Goal: Task Accomplishment & Management: Manage account settings

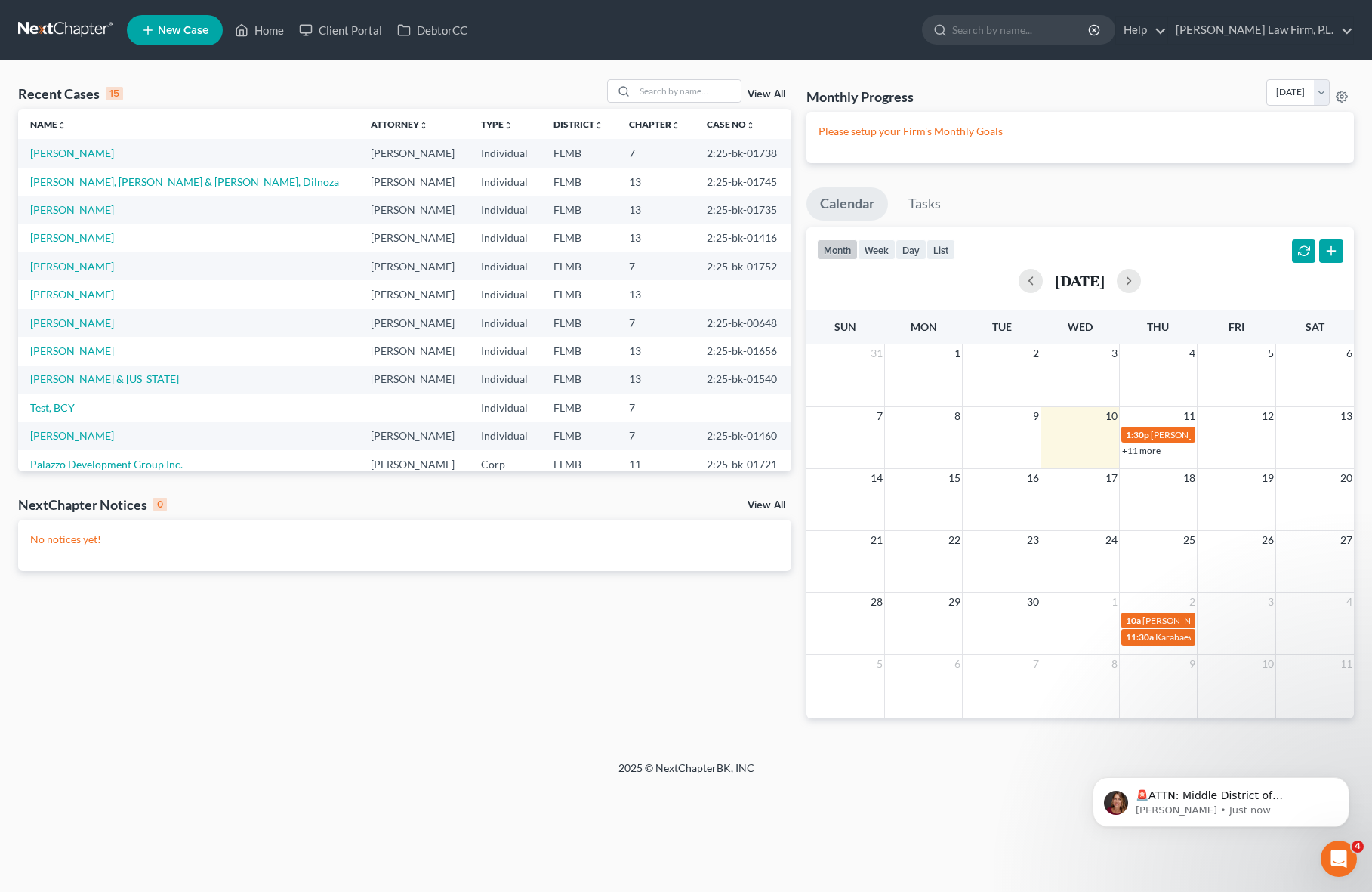
click at [1296, 251] on button "button" at bounding box center [1303, 251] width 24 height 24
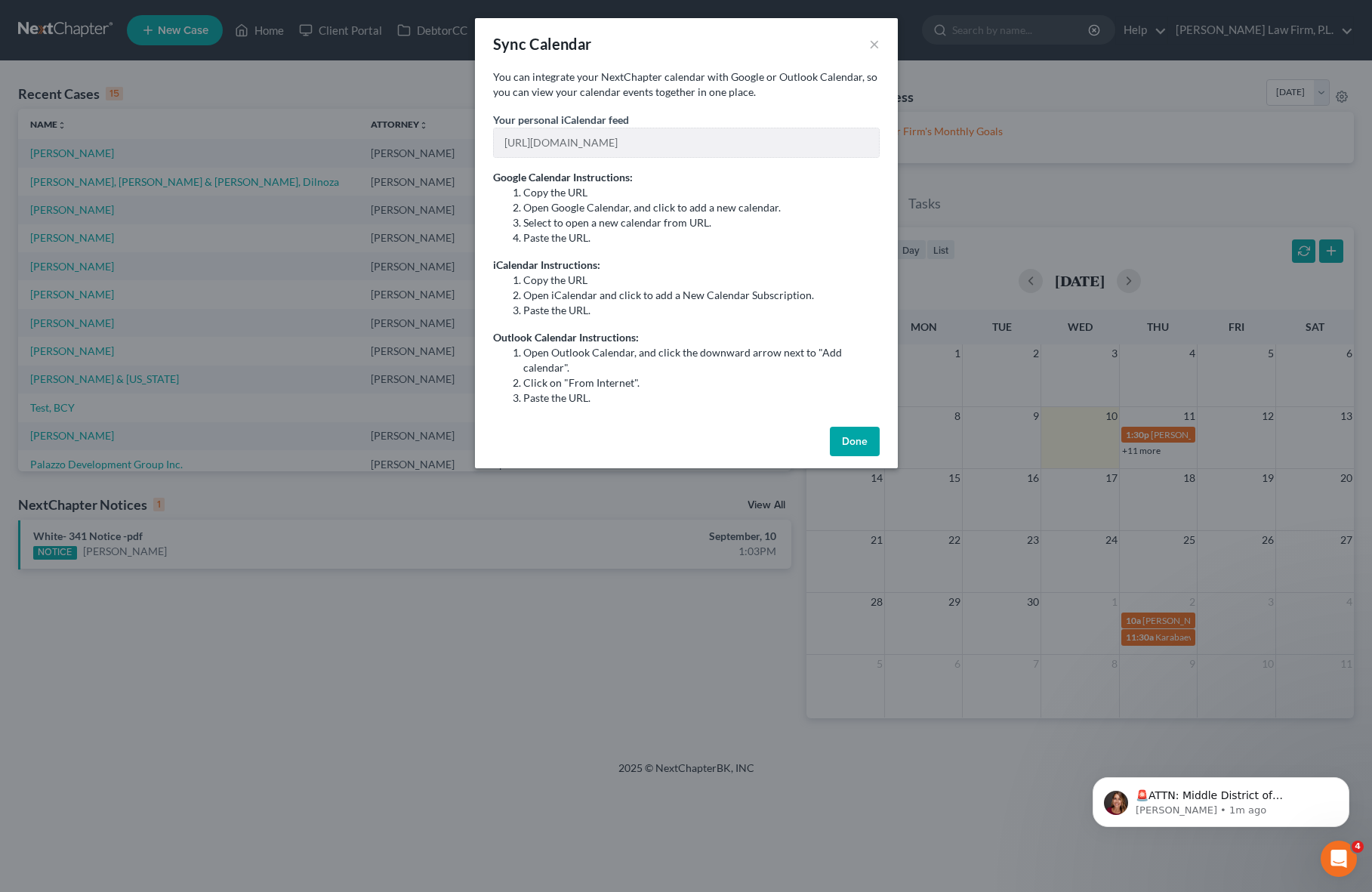
click at [853, 443] on button "Done" at bounding box center [855, 441] width 50 height 30
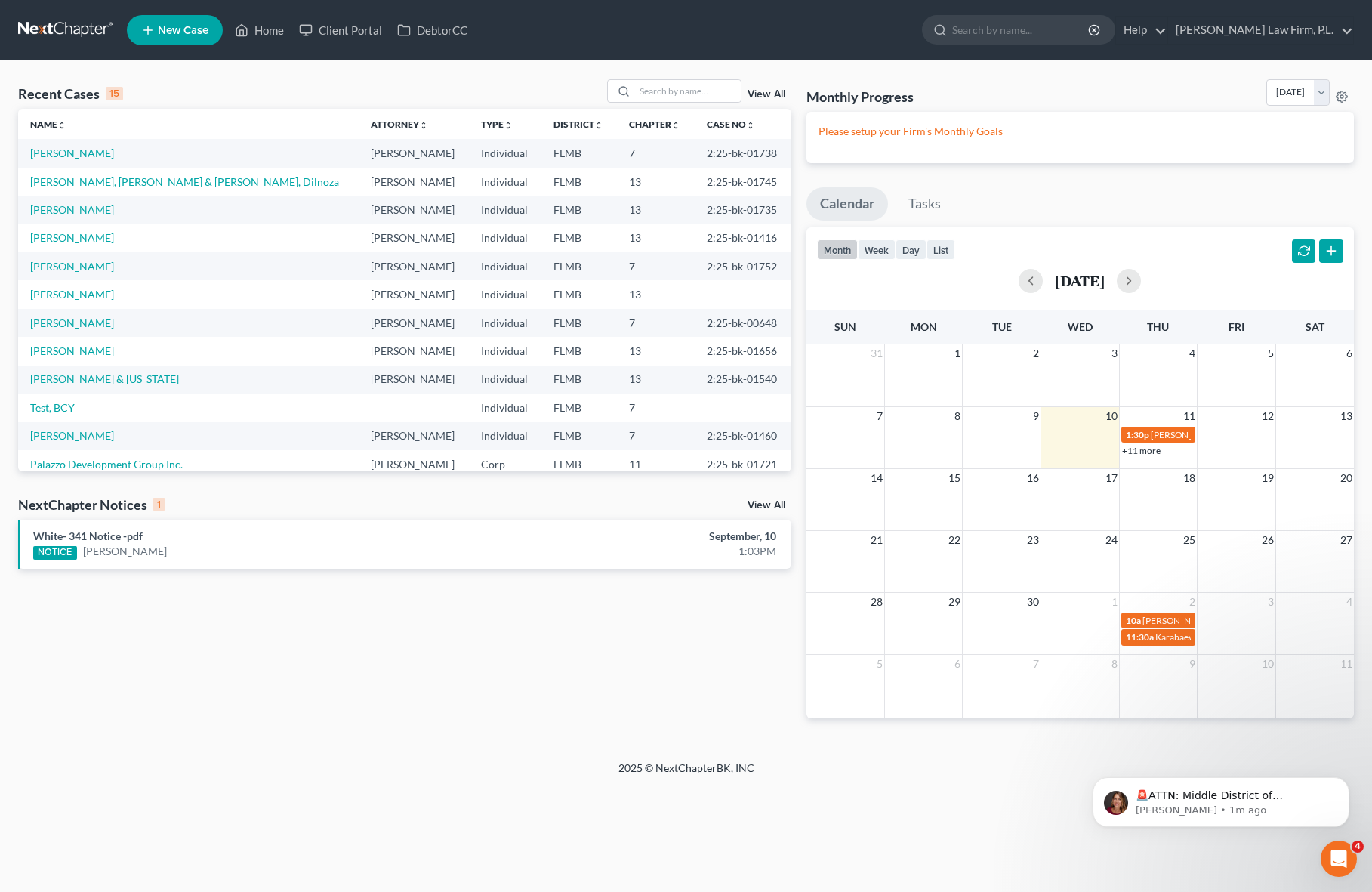
click at [1139, 465] on div "7 8 9 10 11 12 13 1:30p [PERSON_NAME]- Cont'd Confirmation Hearing 1:30p [PERSO…" at bounding box center [1080, 437] width 548 height 62
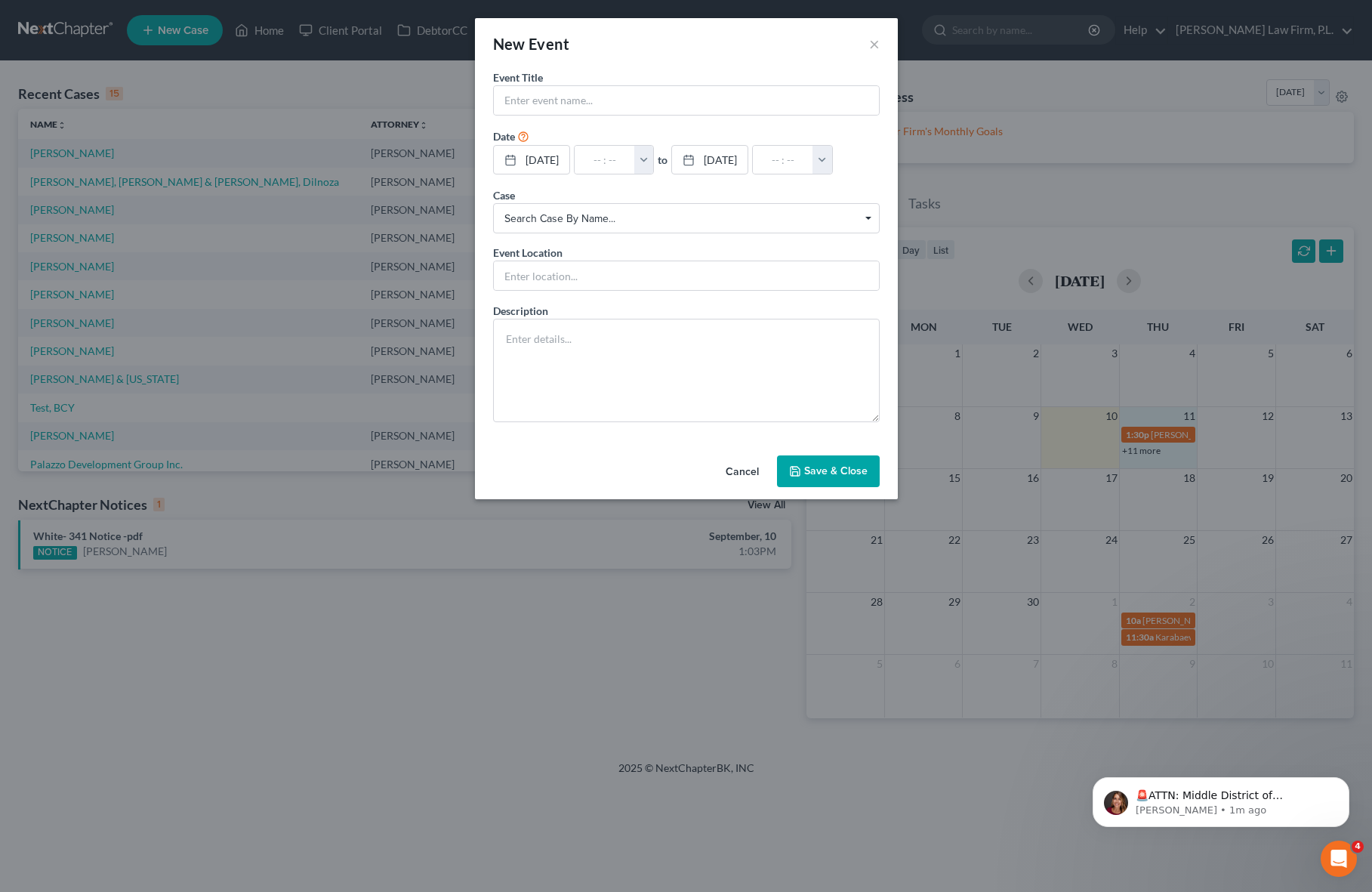
click at [742, 473] on button "Cancel" at bounding box center [742, 472] width 57 height 30
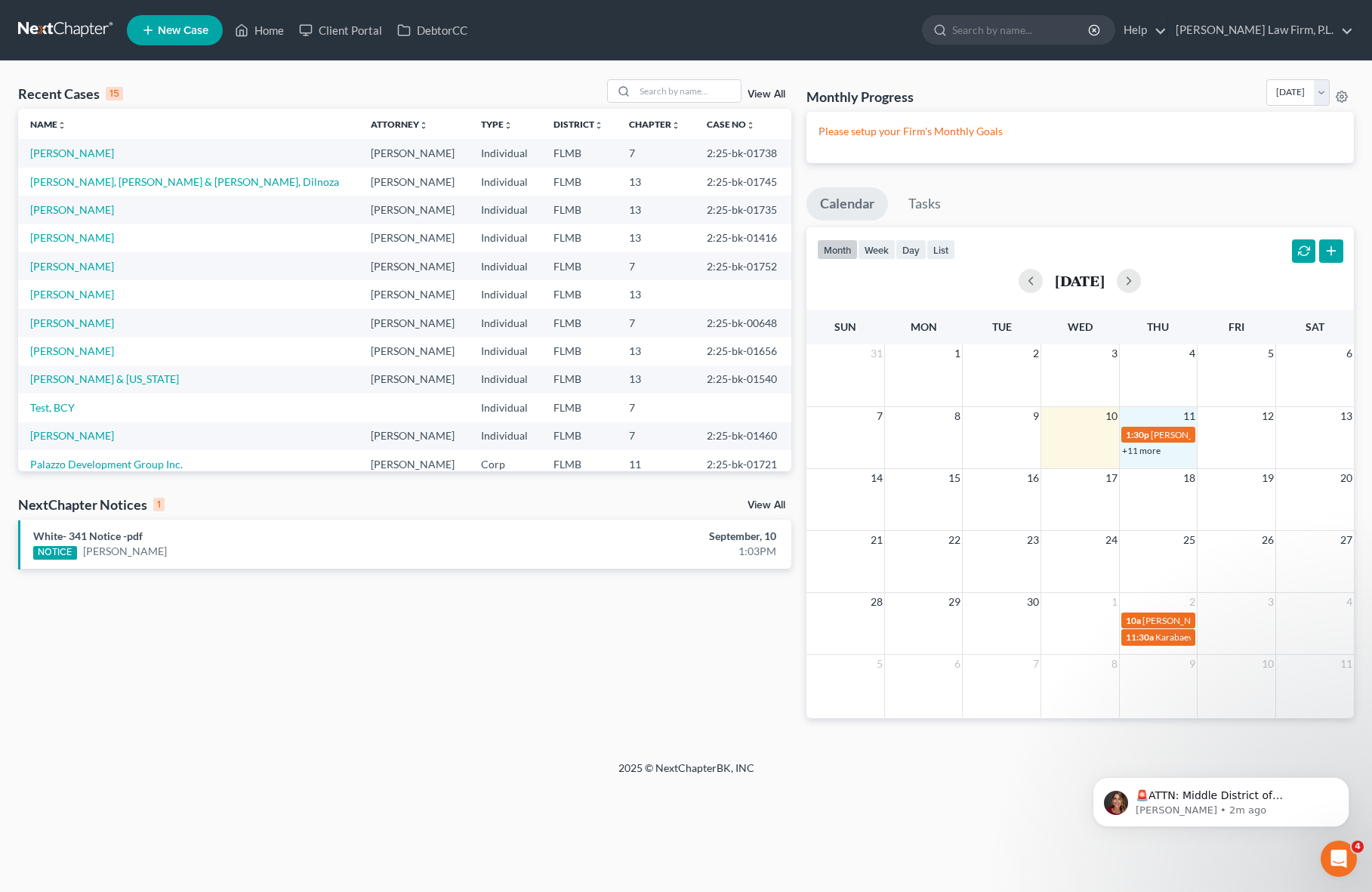
click at [60, 272] on td "[PERSON_NAME]" at bounding box center [188, 266] width 340 height 28
click at [62, 267] on link "[PERSON_NAME]" at bounding box center [72, 266] width 84 height 13
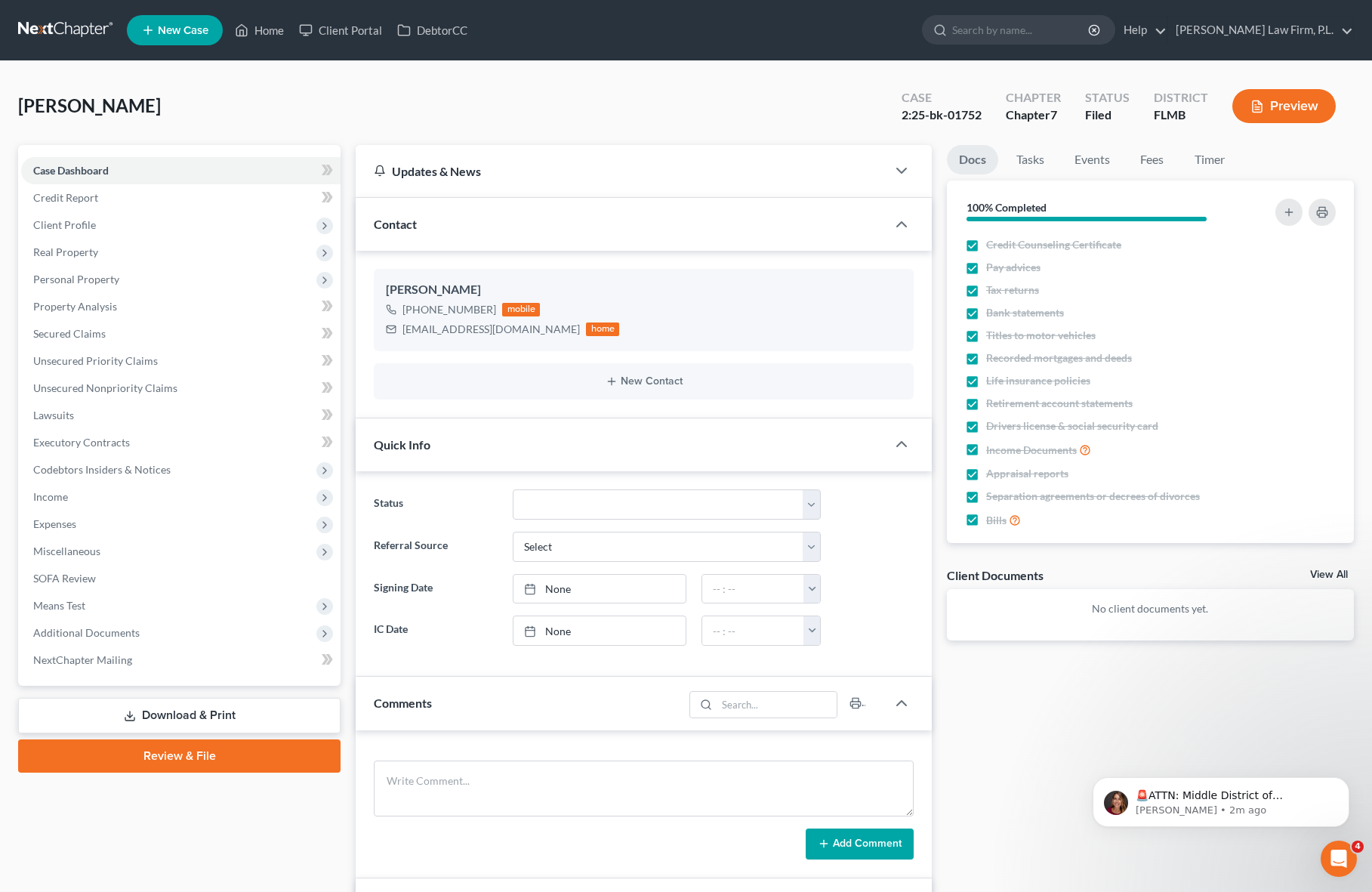
click at [1101, 160] on link "Events" at bounding box center [1092, 160] width 60 height 29
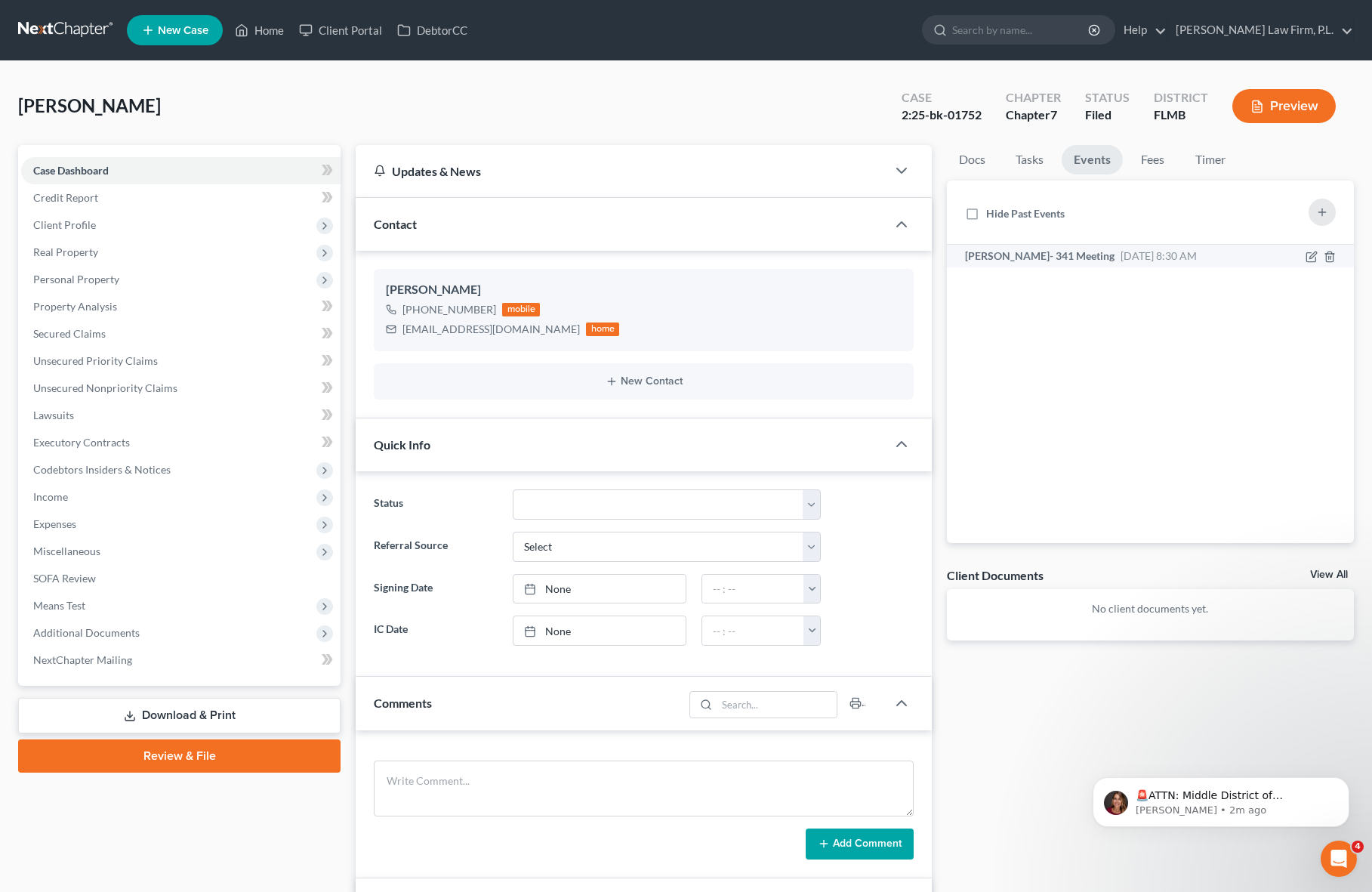
click at [1030, 244] on li "[PERSON_NAME]- 341 Meeting [DATE] 8:30 AM Section 341(a) meeting to be held on …" at bounding box center [1150, 255] width 407 height 22
click at [1030, 250] on span "[PERSON_NAME]- 341 Meeting" at bounding box center [1039, 255] width 150 height 13
click at [1310, 258] on icon "button" at bounding box center [1312, 254] width 7 height 7
select select "Days"
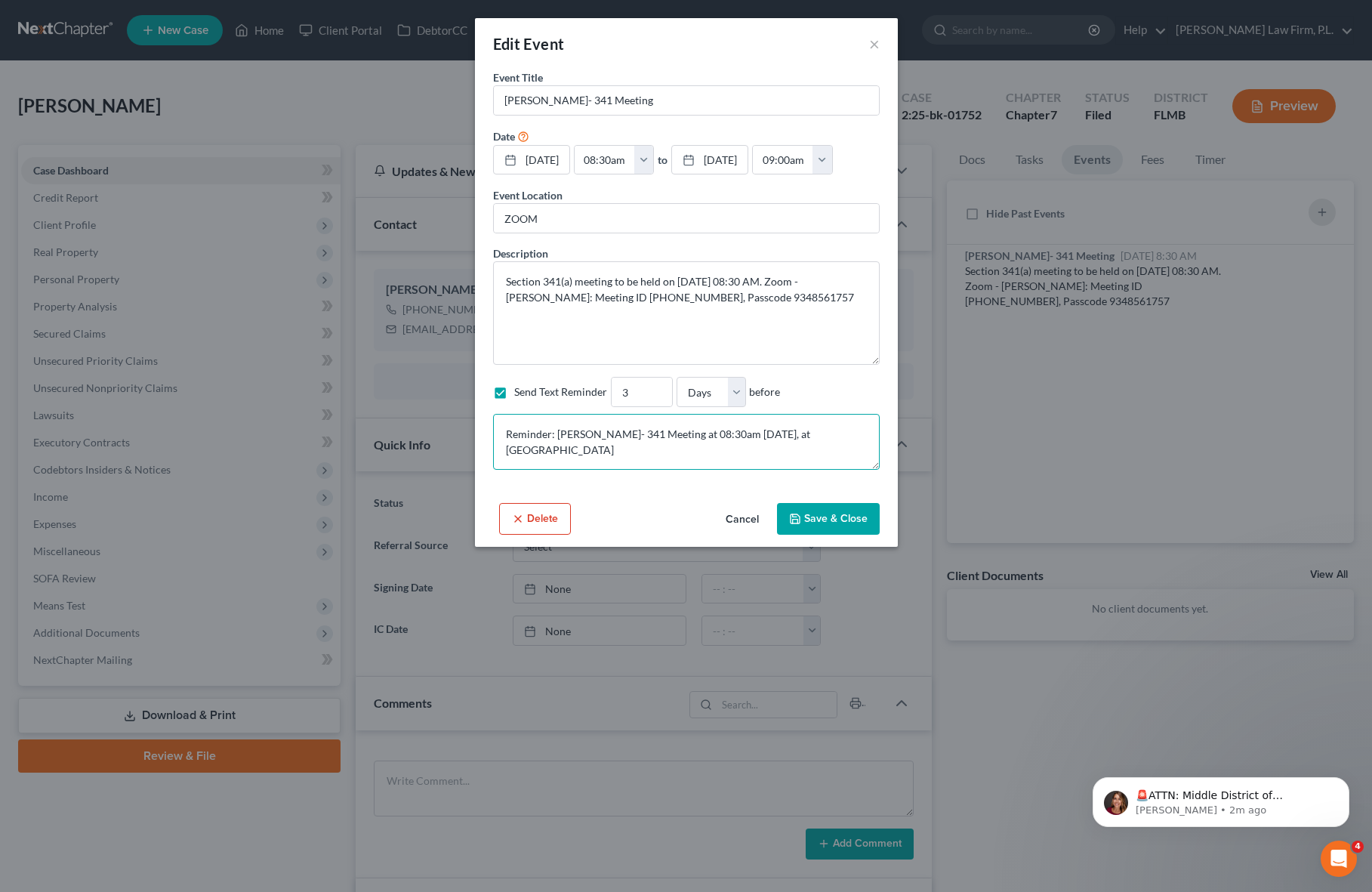
click at [654, 469] on textarea "Reminder: [PERSON_NAME]- 341 Meeting at 08:30am [DATE], at [GEOGRAPHIC_DATA]" at bounding box center [686, 441] width 386 height 56
click at [652, 496] on div "Event Title * [PERSON_NAME]- 341 Meeting Date [DATE] close Date [DATE] Time 12:…" at bounding box center [686, 283] width 423 height 427
click at [814, 468] on textarea "Reminder: [PERSON_NAME]- 341 Meeting at 08:30am [DATE], at [GEOGRAPHIC_DATA]" at bounding box center [686, 441] width 386 height 56
drag, startPoint x: 751, startPoint y: 326, endPoint x: 437, endPoint y: 296, distance: 315.4
click at [437, 296] on div "Edit Event × Event Title * [PERSON_NAME]- 341 Meeting Date [DATE] close Date [D…" at bounding box center [686, 446] width 1372 height 892
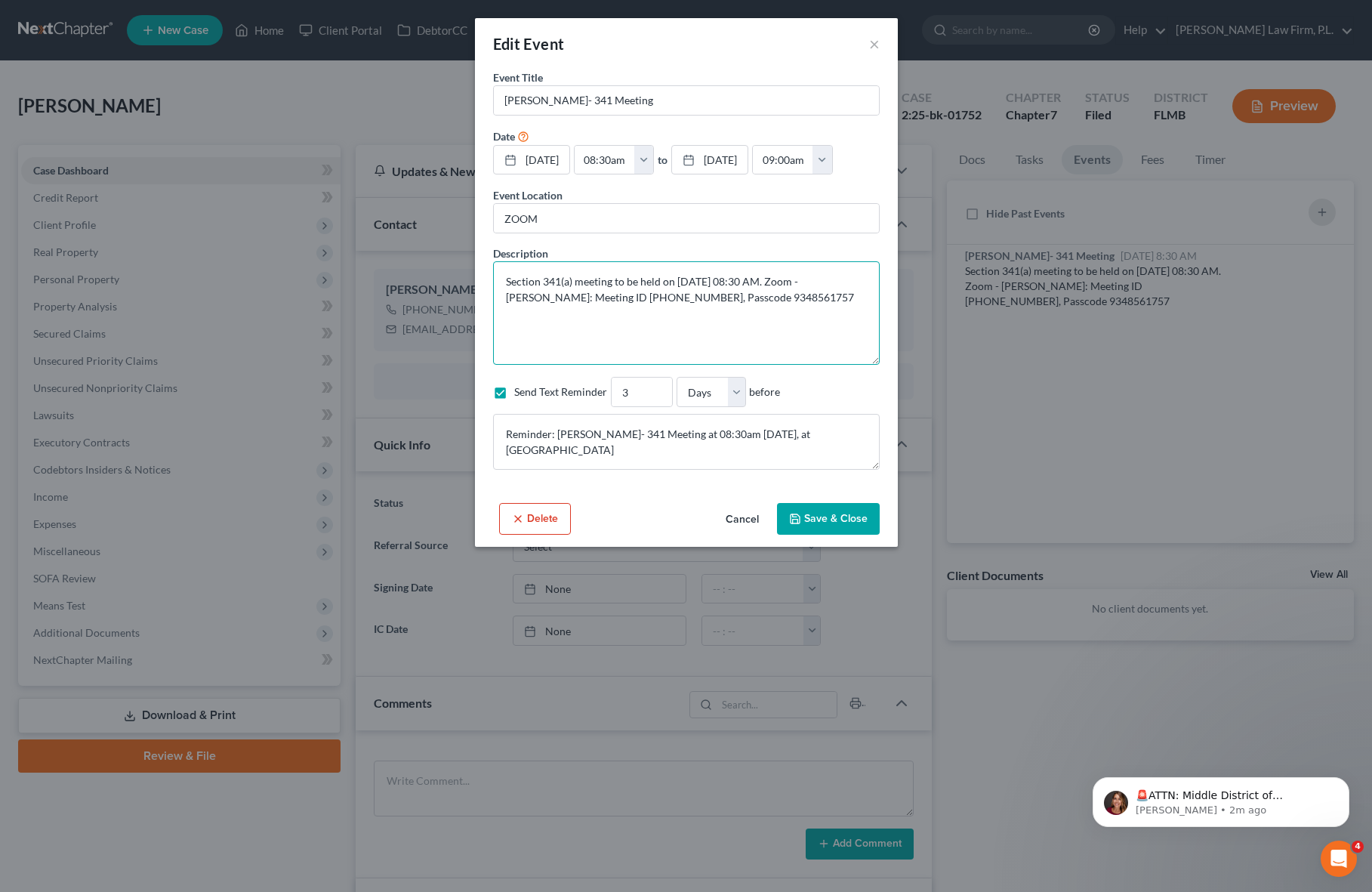
click at [637, 362] on textarea "Section 341(a) meeting to be held on [DATE] 08:30 AM. Zoom - [PERSON_NAME]: Mee…" at bounding box center [686, 313] width 386 height 103
click at [735, 534] on button "Cancel" at bounding box center [742, 519] width 57 height 30
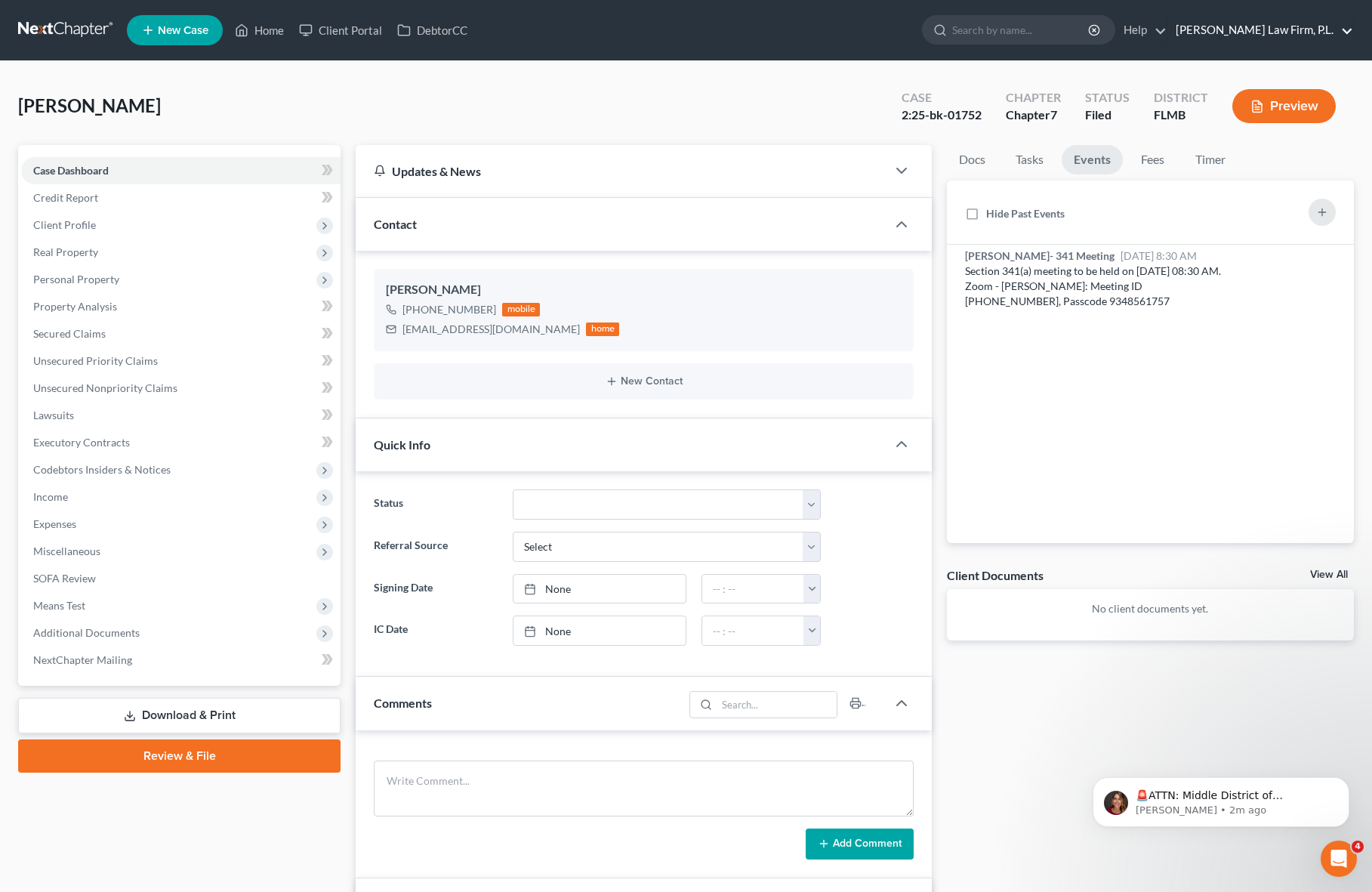
click at [1341, 42] on link "[PERSON_NAME] Law Firm, P.L." at bounding box center [1260, 29] width 185 height 27
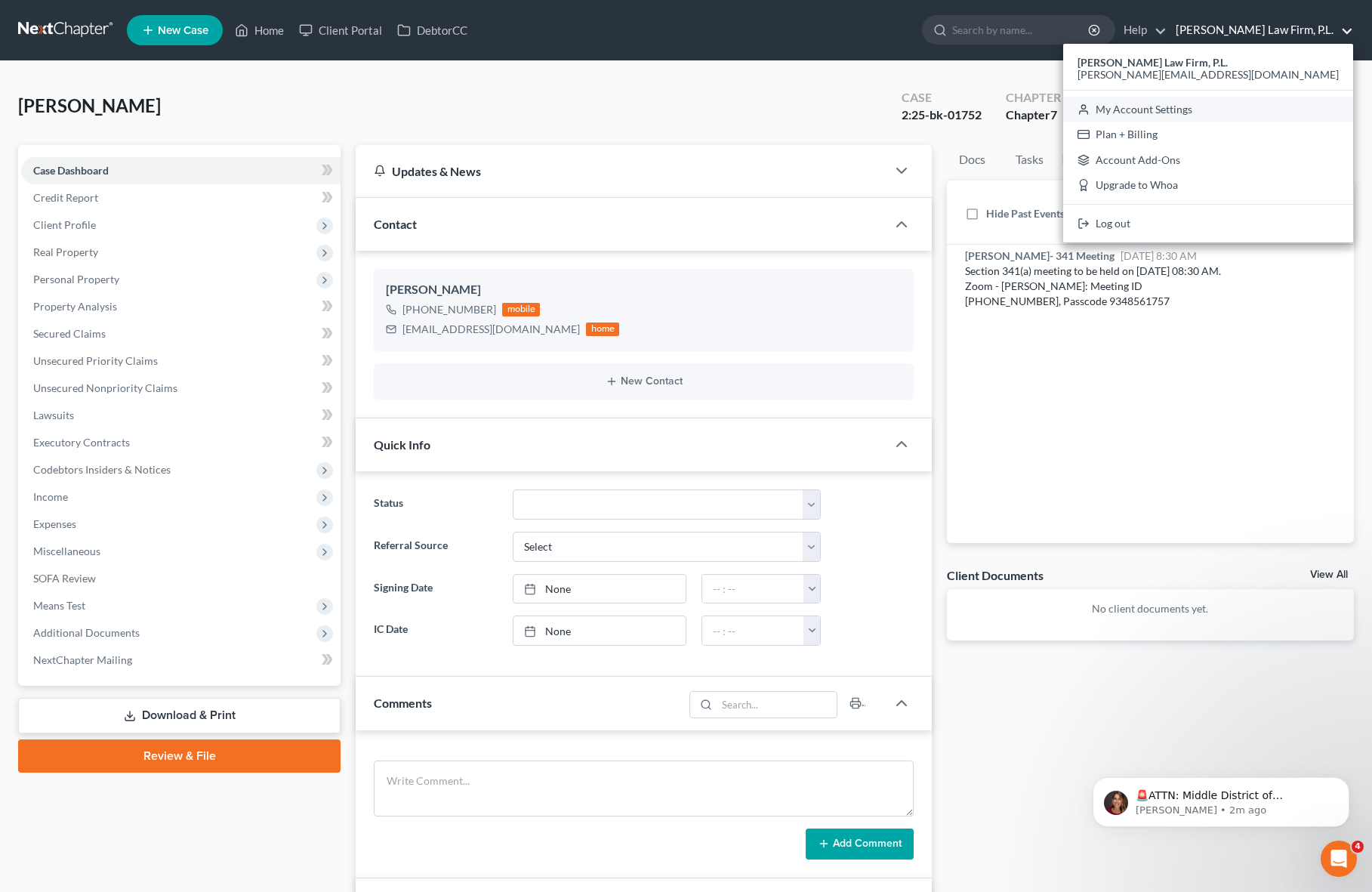
click at [1260, 108] on link "My Account Settings" at bounding box center [1208, 109] width 290 height 26
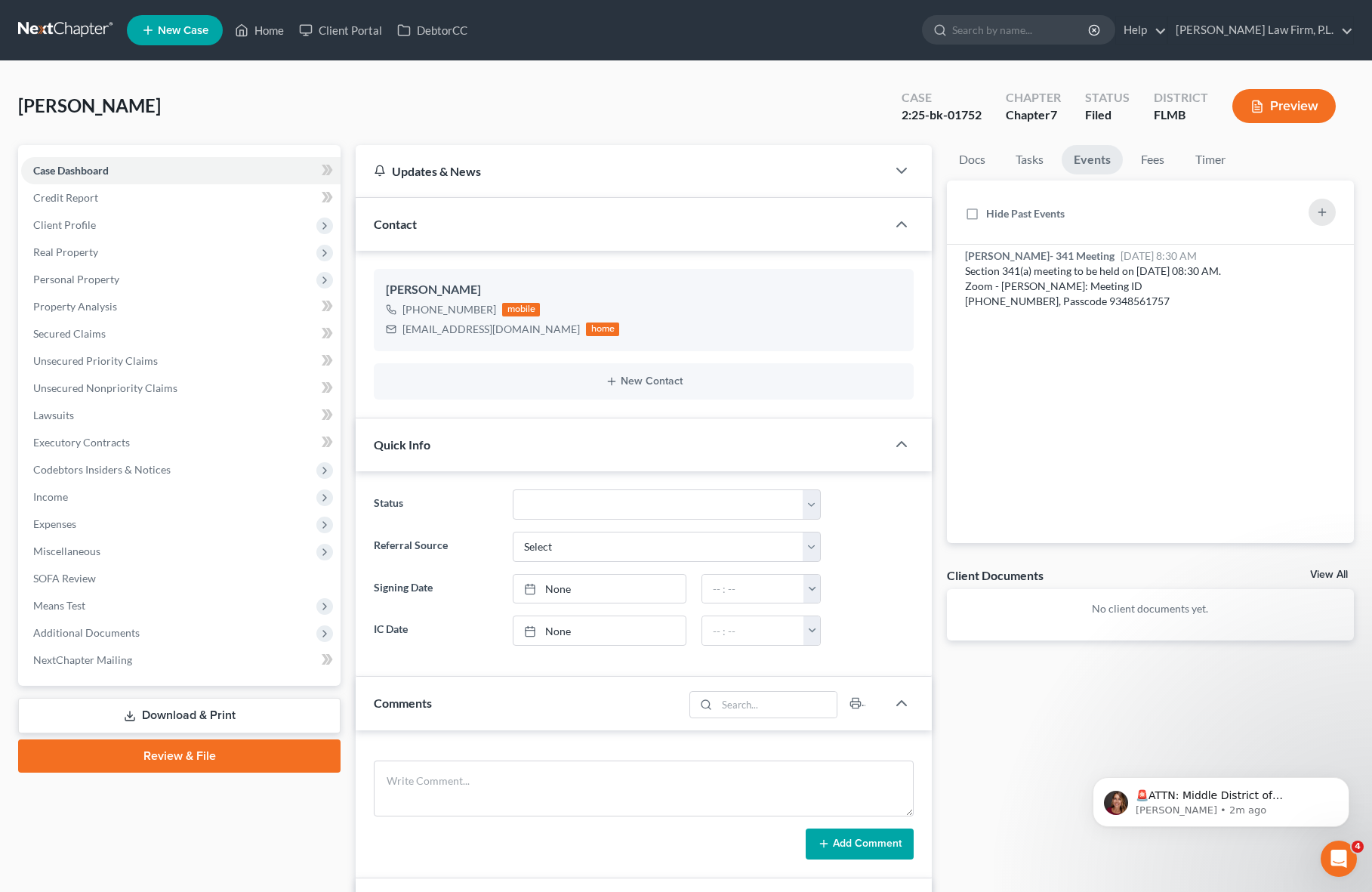
select select "24"
select select "9"
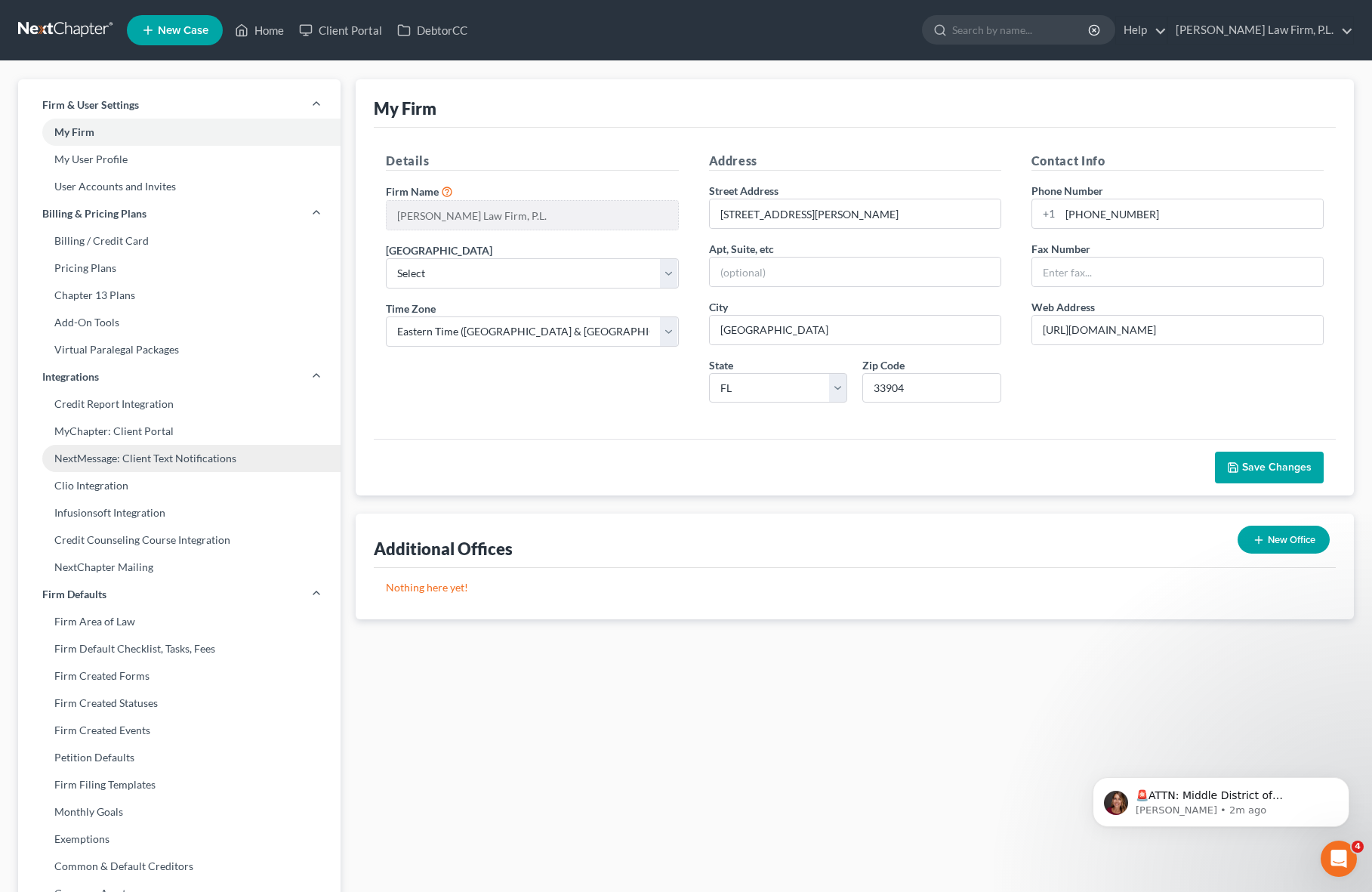
click at [166, 451] on link "NextMessage: Client Text Notifications" at bounding box center [179, 458] width 323 height 27
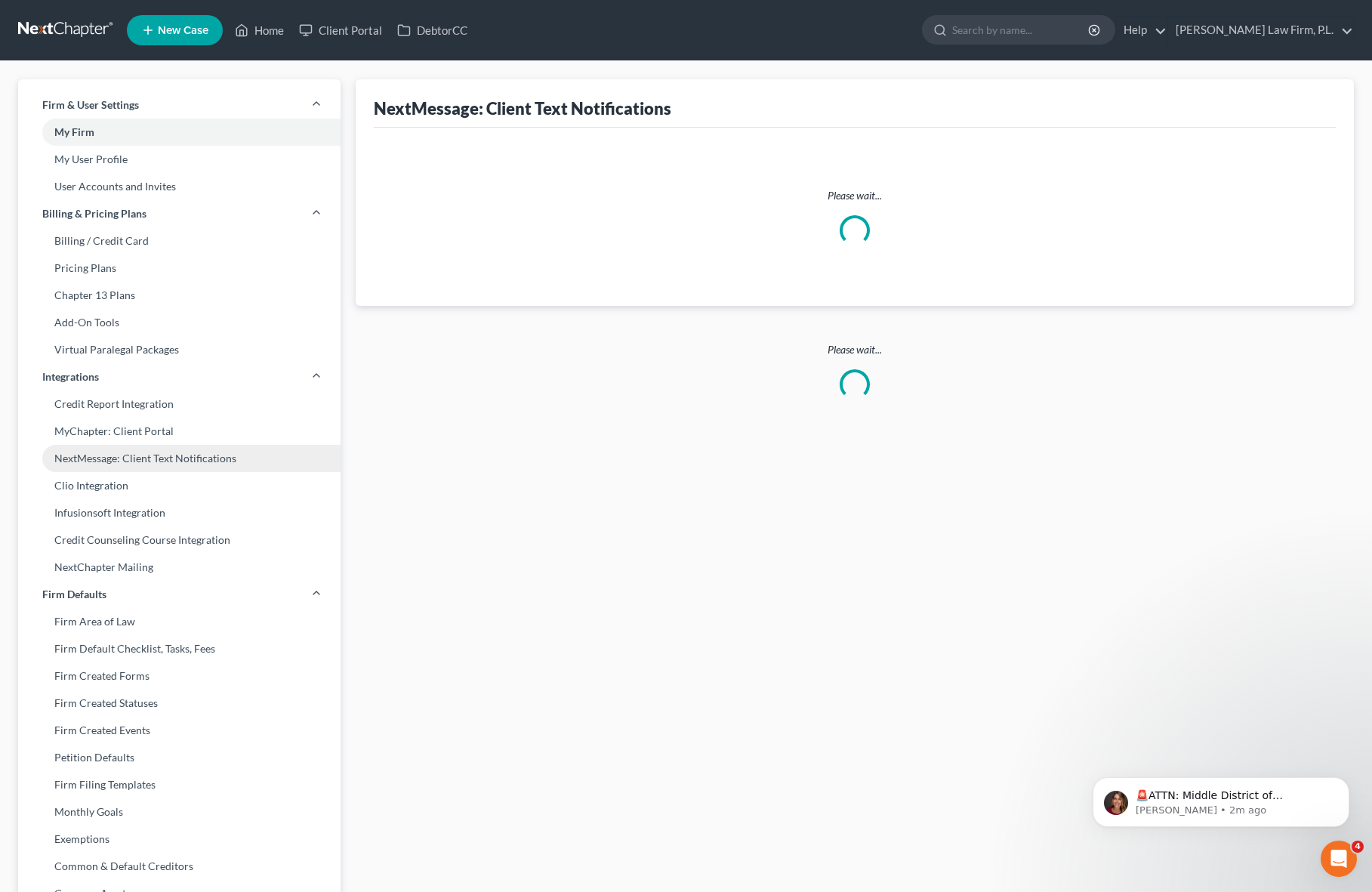
select select "fc-3199"
select select "2"
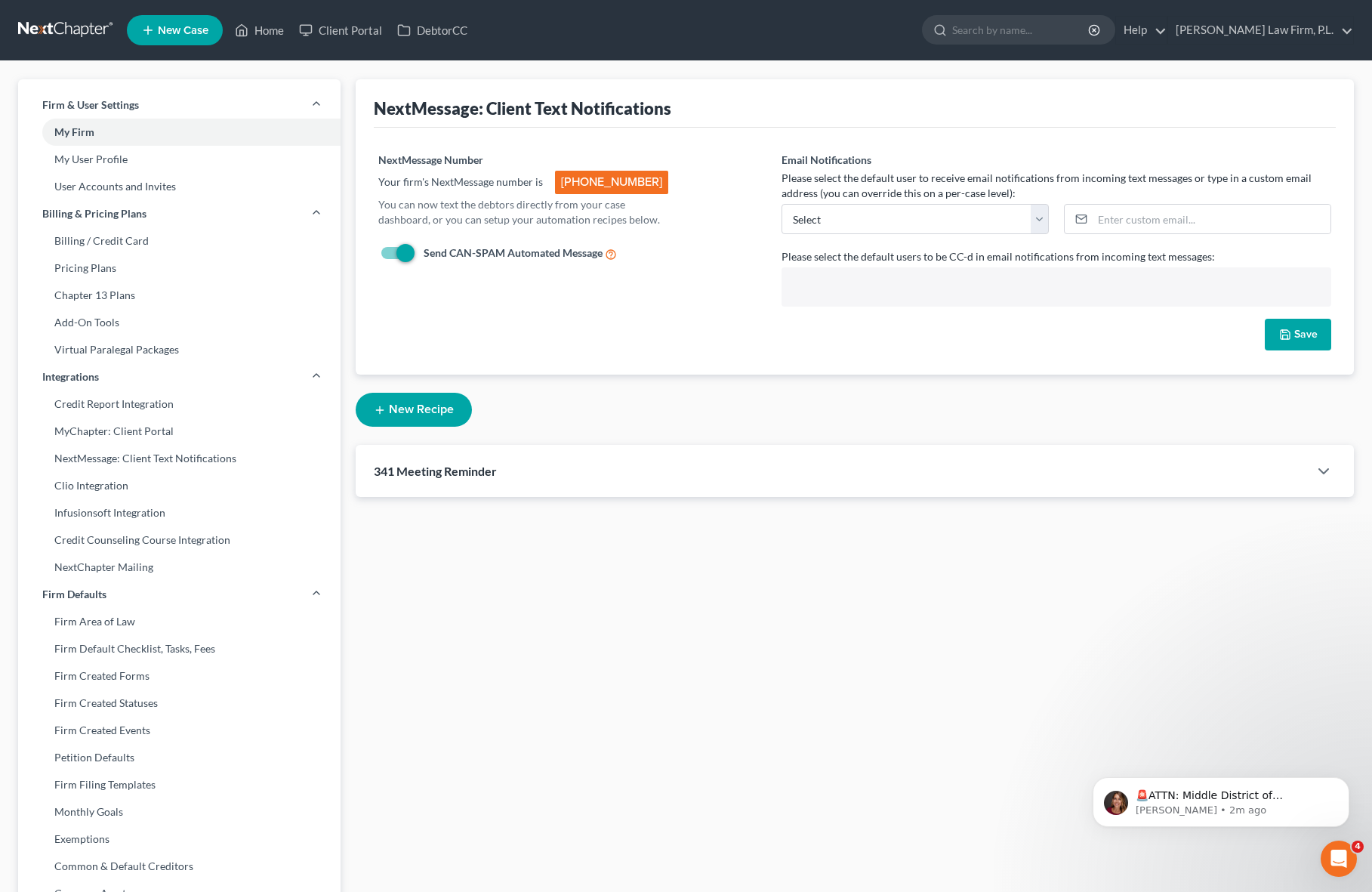
scroll to position [27, 0]
select select "1138"
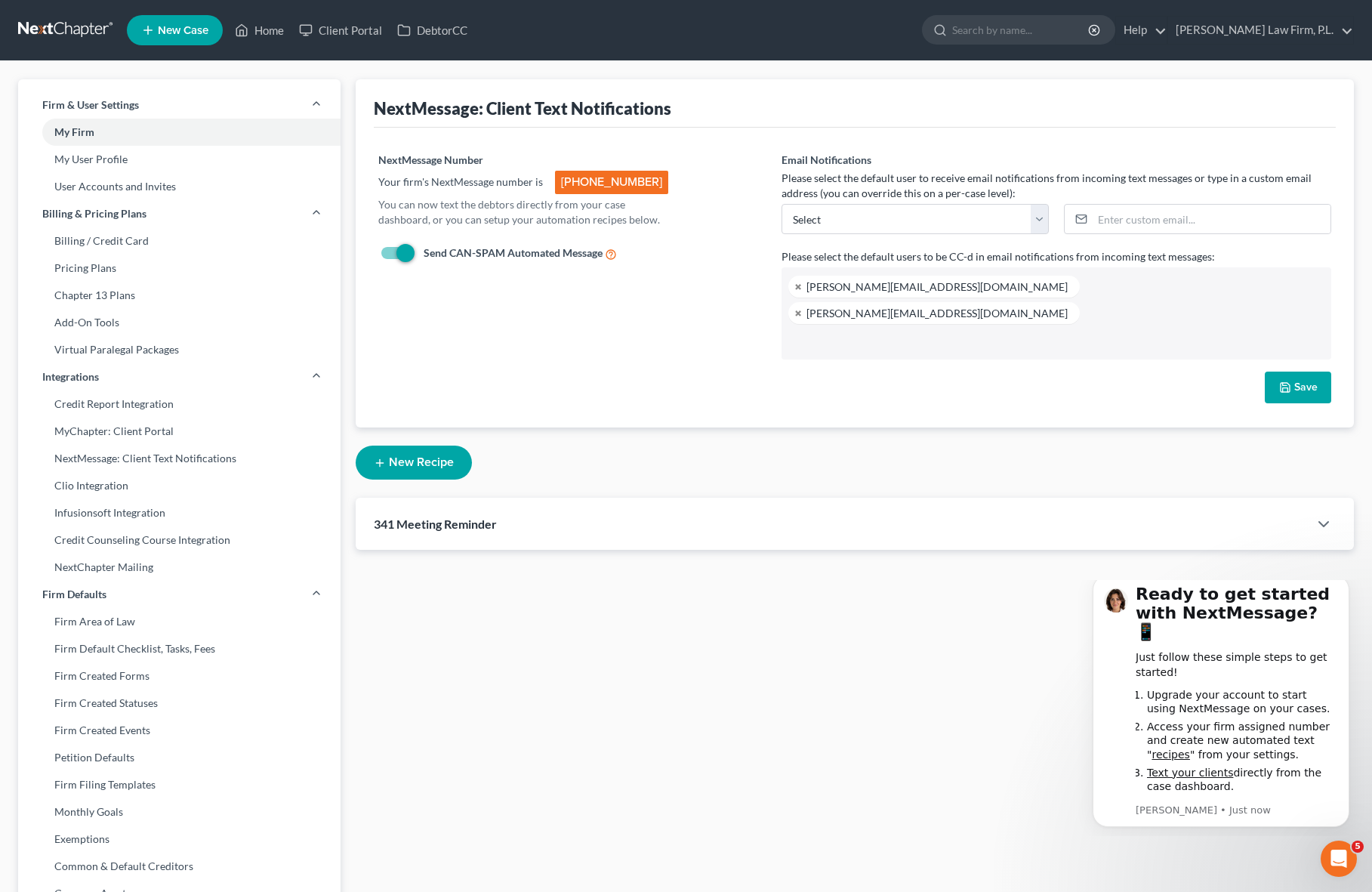
click at [686, 497] on div "341 Meeting Reminder" at bounding box center [831, 523] width 952 height 52
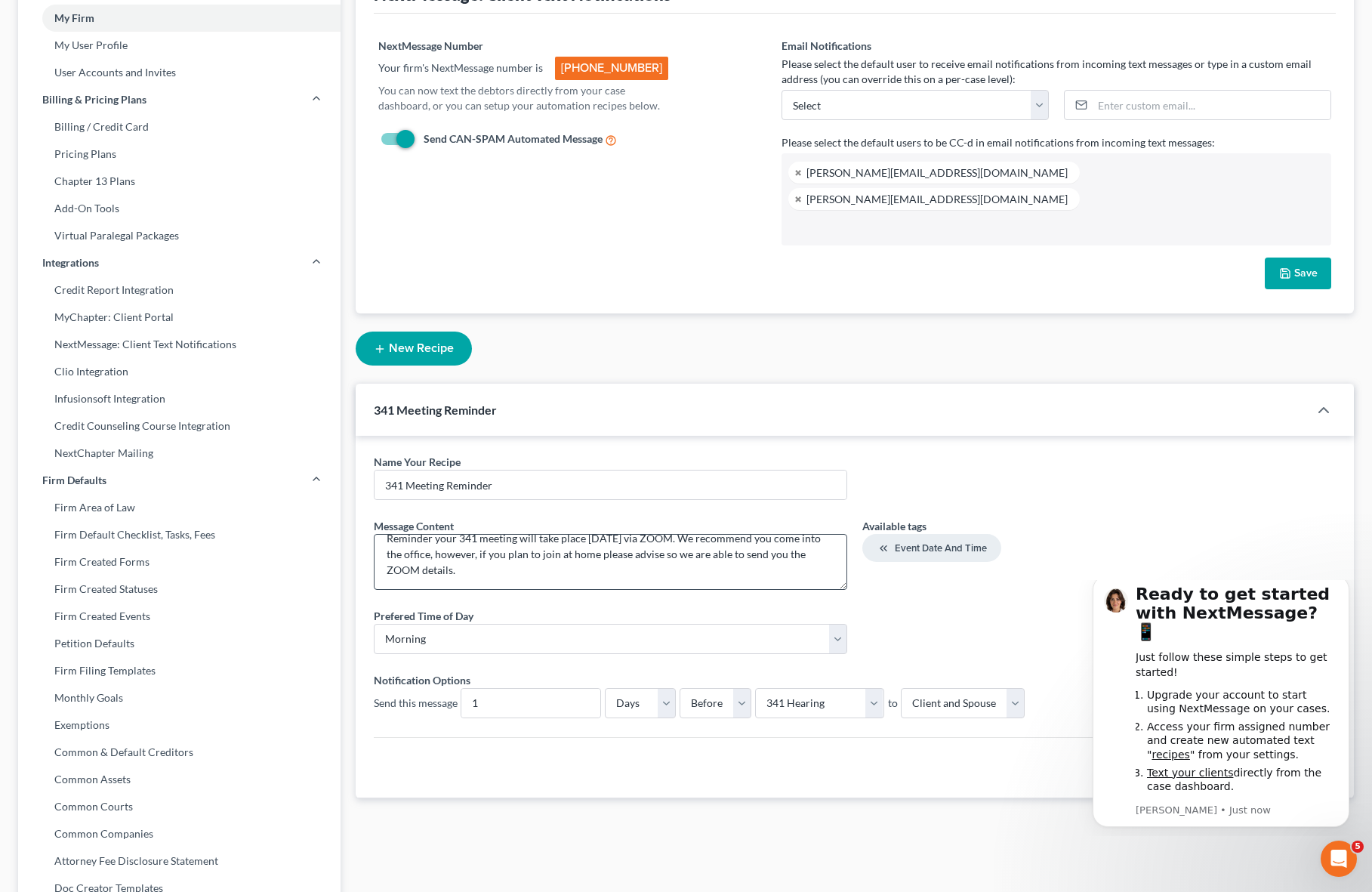
scroll to position [120, 0]
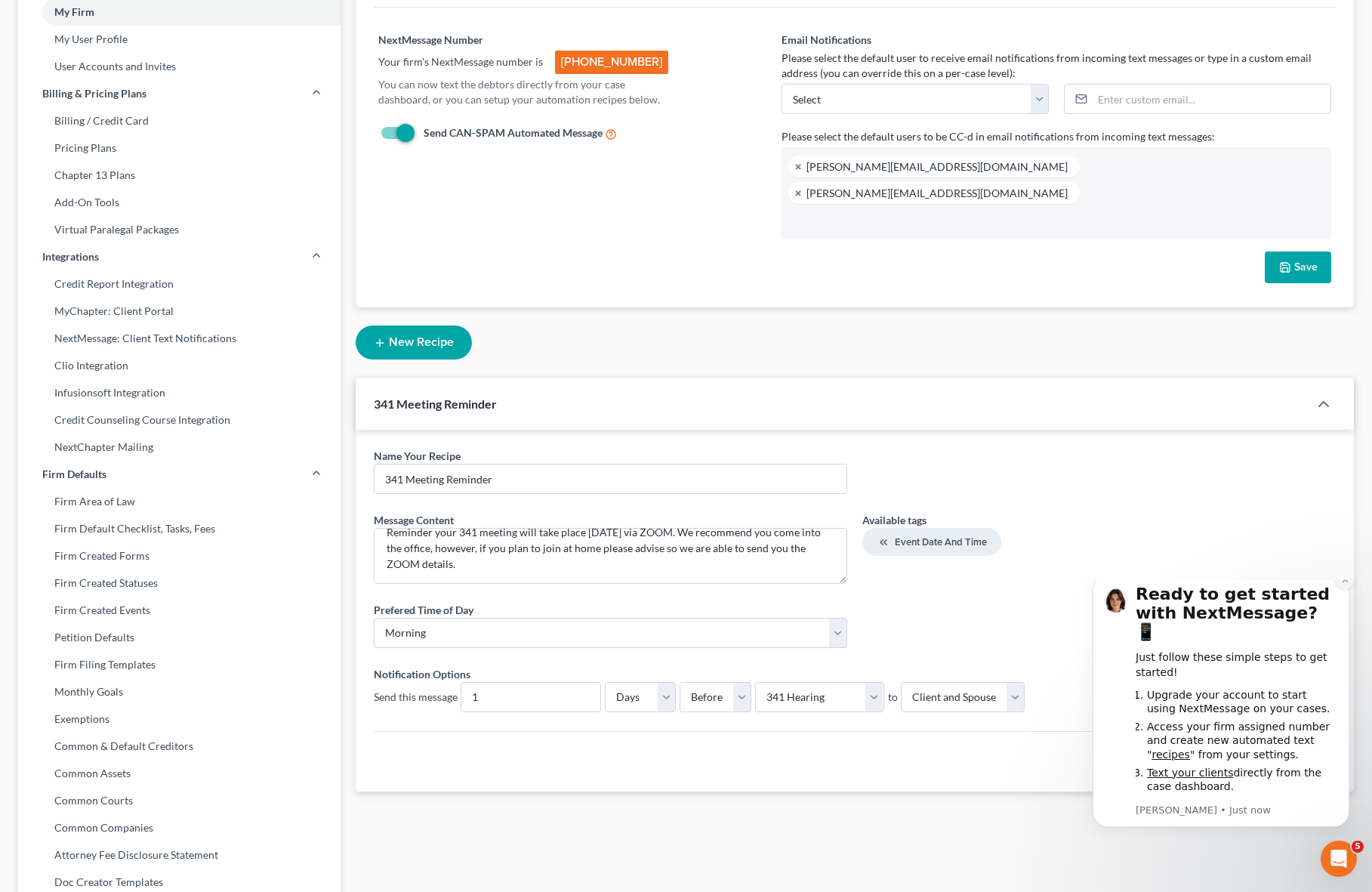
click at [1344, 583] on icon "Dismiss notification" at bounding box center [1345, 579] width 9 height 9
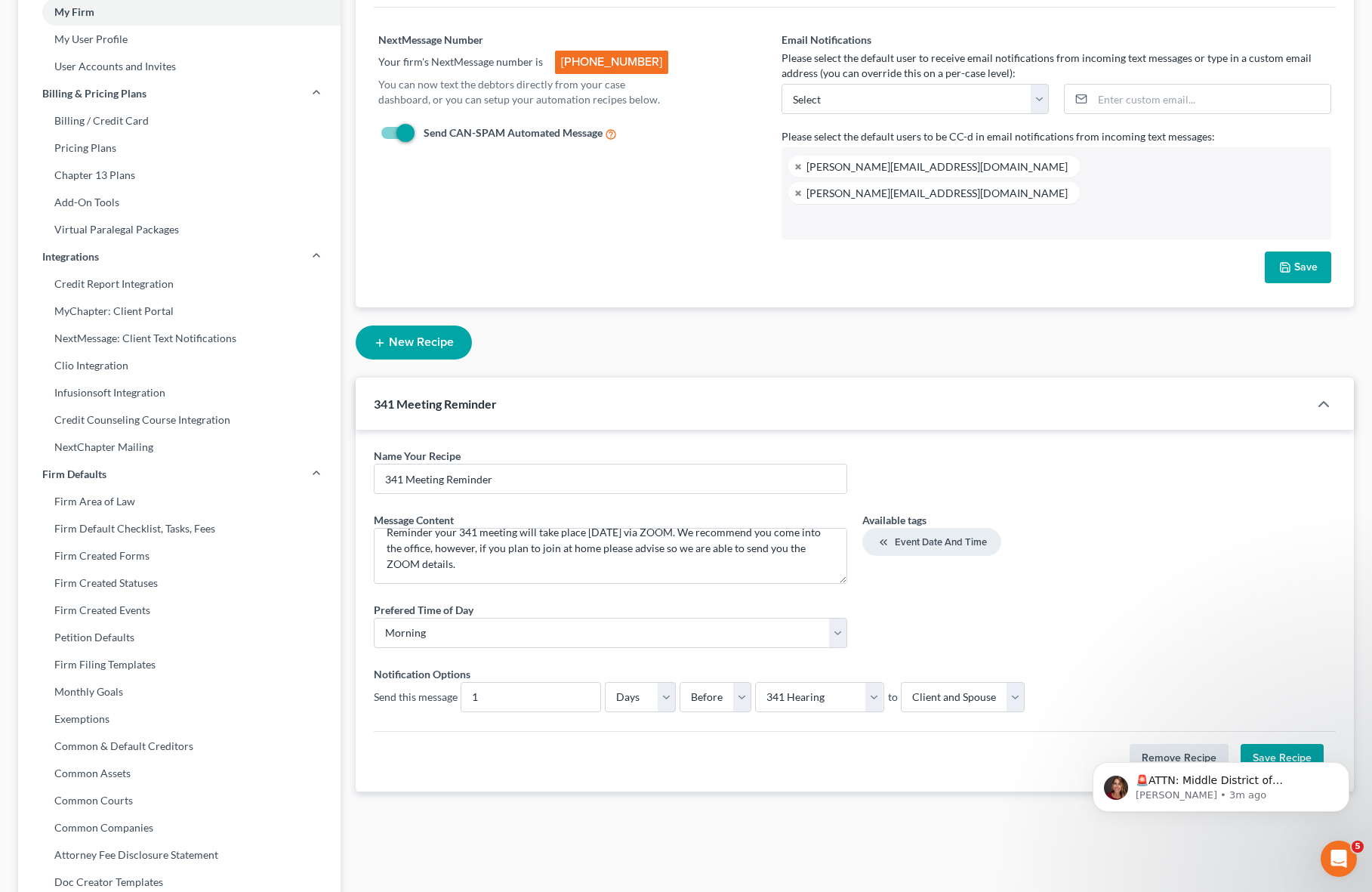
click at [721, 731] on div "Remove Recipe Save Recipe" at bounding box center [855, 752] width 962 height 43
click at [543, 629] on div "Prefered Time of Day * Morning Afternoon" at bounding box center [855, 631] width 977 height 58
click at [1347, 766] on icon "Dismiss notification" at bounding box center [1345, 766] width 9 height 9
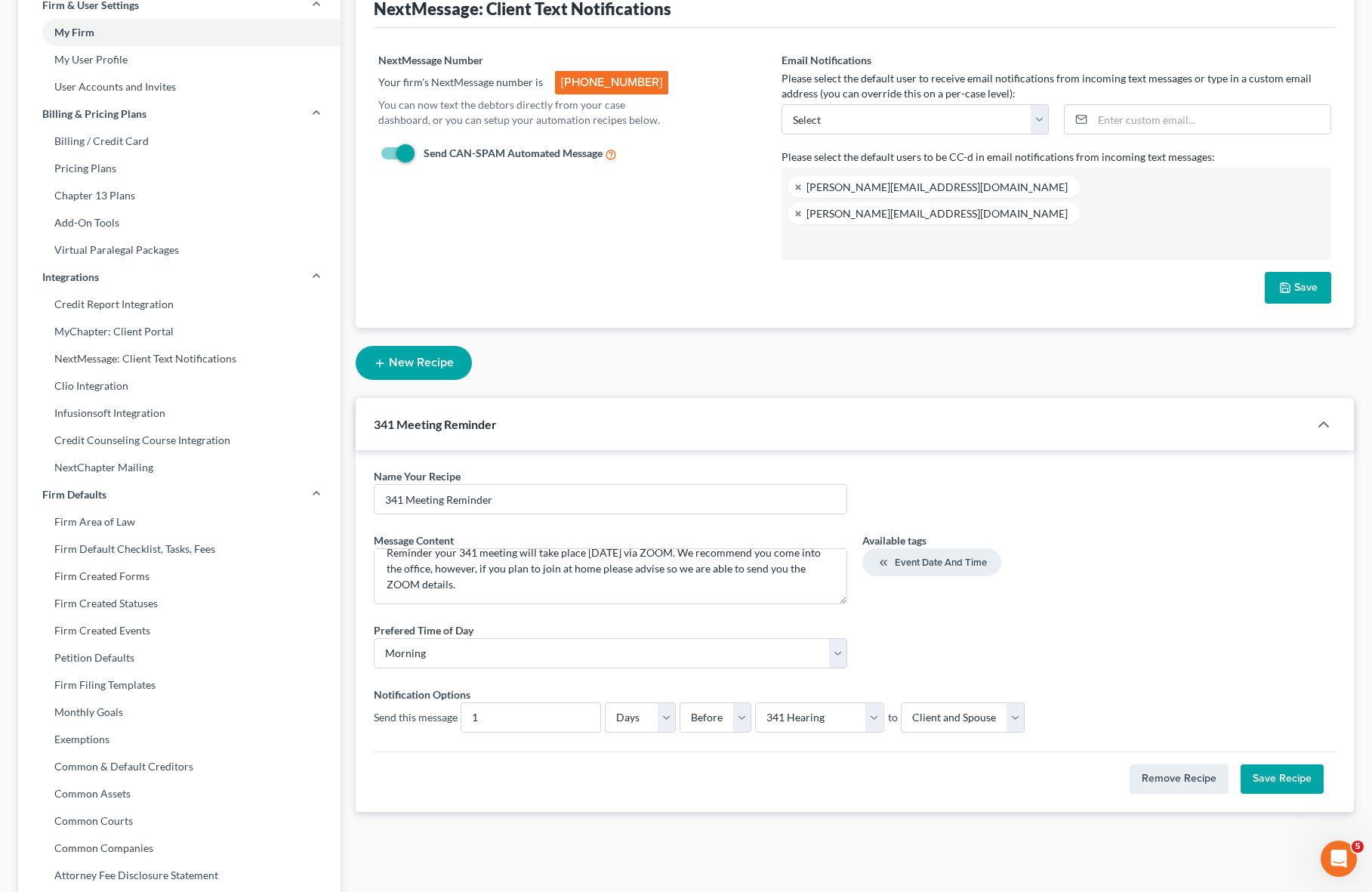
scroll to position [96, 0]
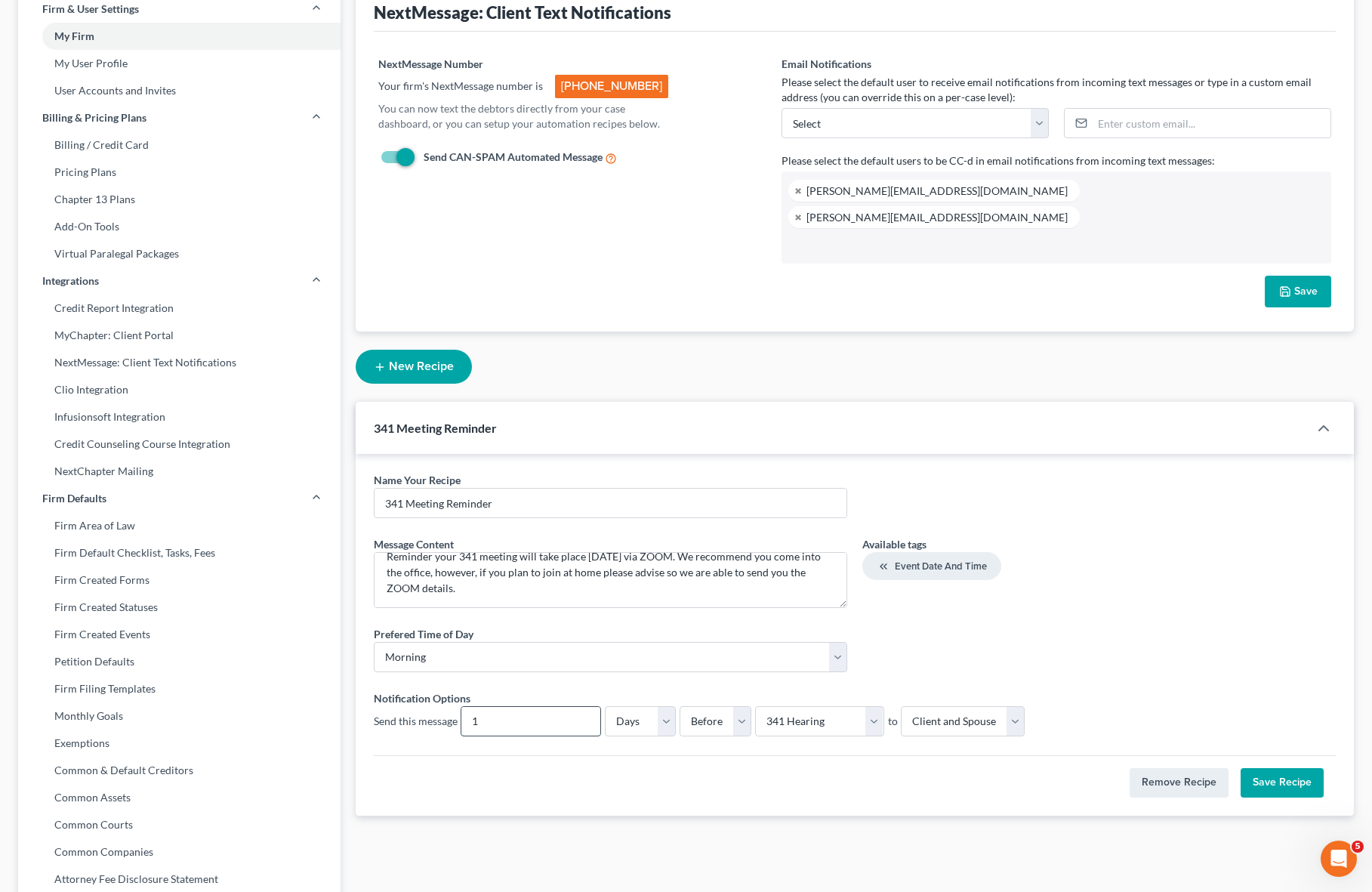
click at [530, 707] on input "1" at bounding box center [530, 721] width 139 height 29
click at [478, 763] on div "Remove Recipe Save Recipe" at bounding box center [855, 776] width 962 height 43
click at [664, 706] on select "Days Weeks" at bounding box center [640, 721] width 71 height 30
click at [732, 706] on select "Before After" at bounding box center [715, 721] width 71 height 30
click at [506, 771] on div "Name Your Recipe * 341 Meeting Reminder Message Content * Reminder your 341 mee…" at bounding box center [854, 634] width 998 height 362
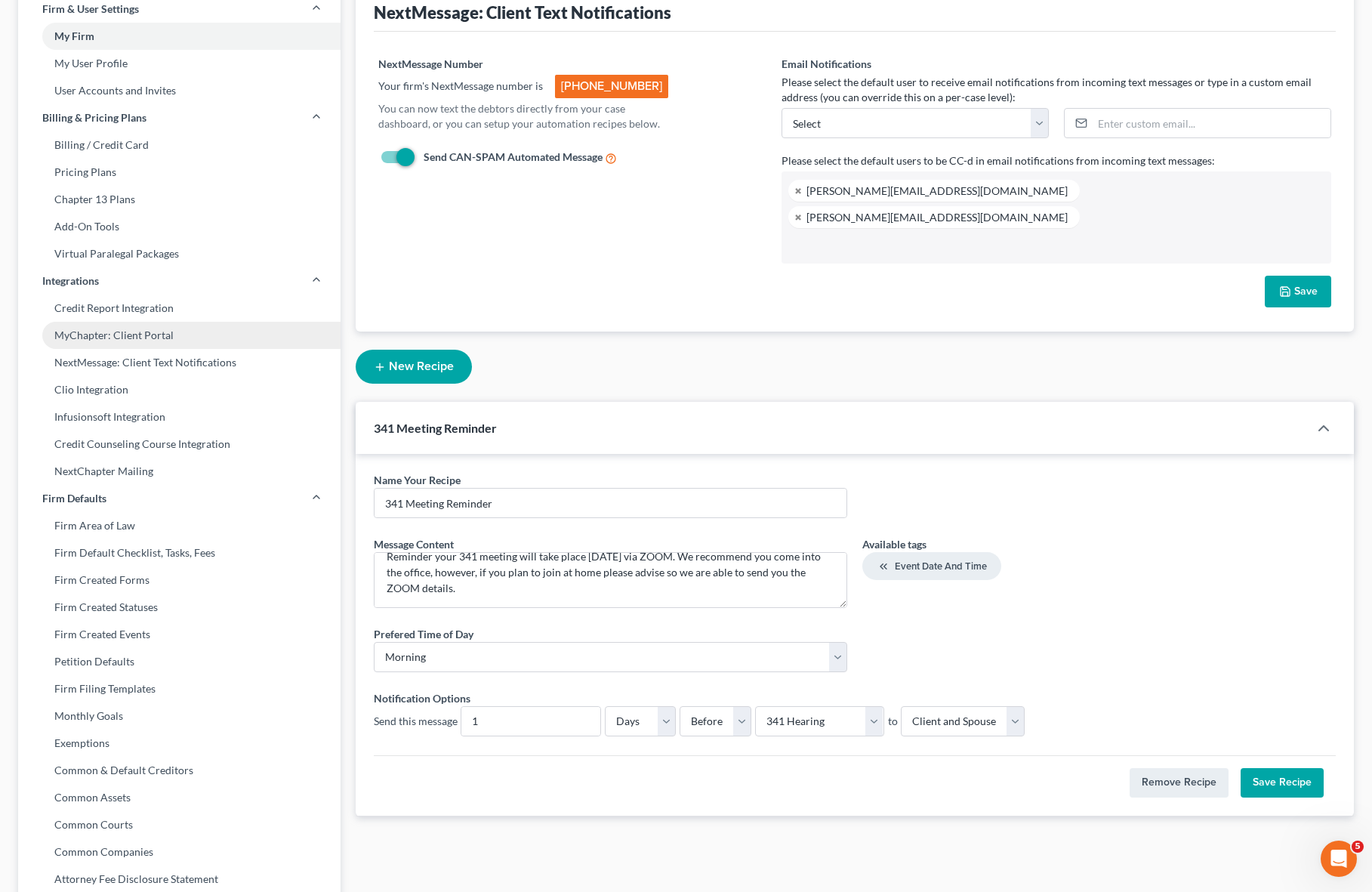
scroll to position [0, 0]
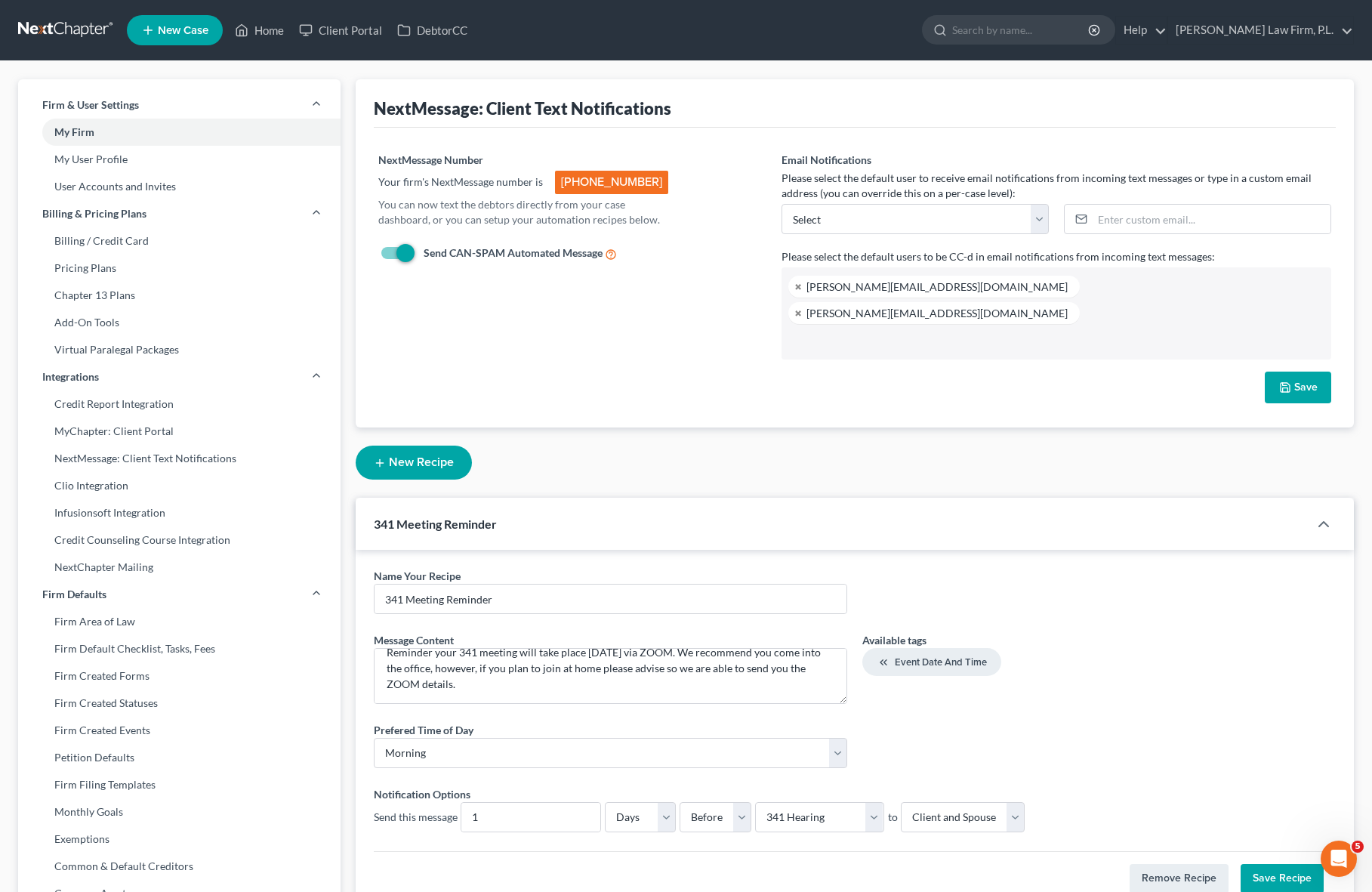
click at [618, 439] on div "New Recipe 341 Meeting Reminder Name Your Recipe * 341 Meeting Reminder Message…" at bounding box center [854, 669] width 998 height 485
click at [802, 448] on div "New Recipe 341 Meeting Reminder Name Your Recipe * 341 Meeting Reminder Message…" at bounding box center [854, 669] width 998 height 485
click at [721, 444] on div "New Recipe 341 Meeting Reminder Name Your Recipe * 341 Meeting Reminder Message…" at bounding box center [854, 669] width 998 height 485
click at [253, 31] on link "Home" at bounding box center [259, 29] width 64 height 27
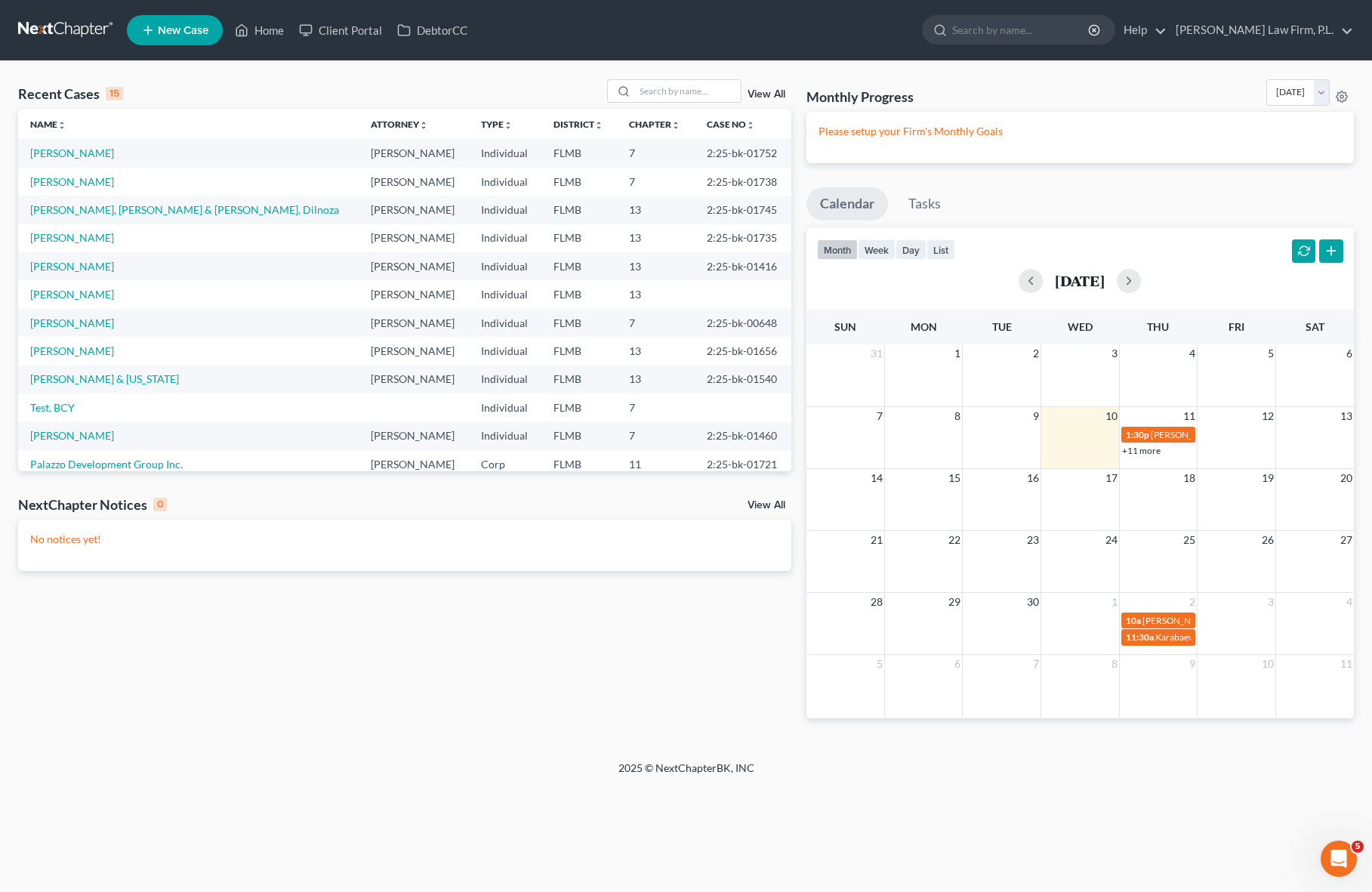
click at [795, 569] on div "Recent Cases 15 View All Name unfold_more expand_more expand_less Attorney unfo…" at bounding box center [405, 410] width 788 height 663
click at [477, 595] on div "Recent Cases 15 View All Name unfold_more expand_more expand_less Attorney unfo…" at bounding box center [405, 410] width 788 height 663
click at [45, 175] on link "[PERSON_NAME]" at bounding box center [72, 182] width 84 height 13
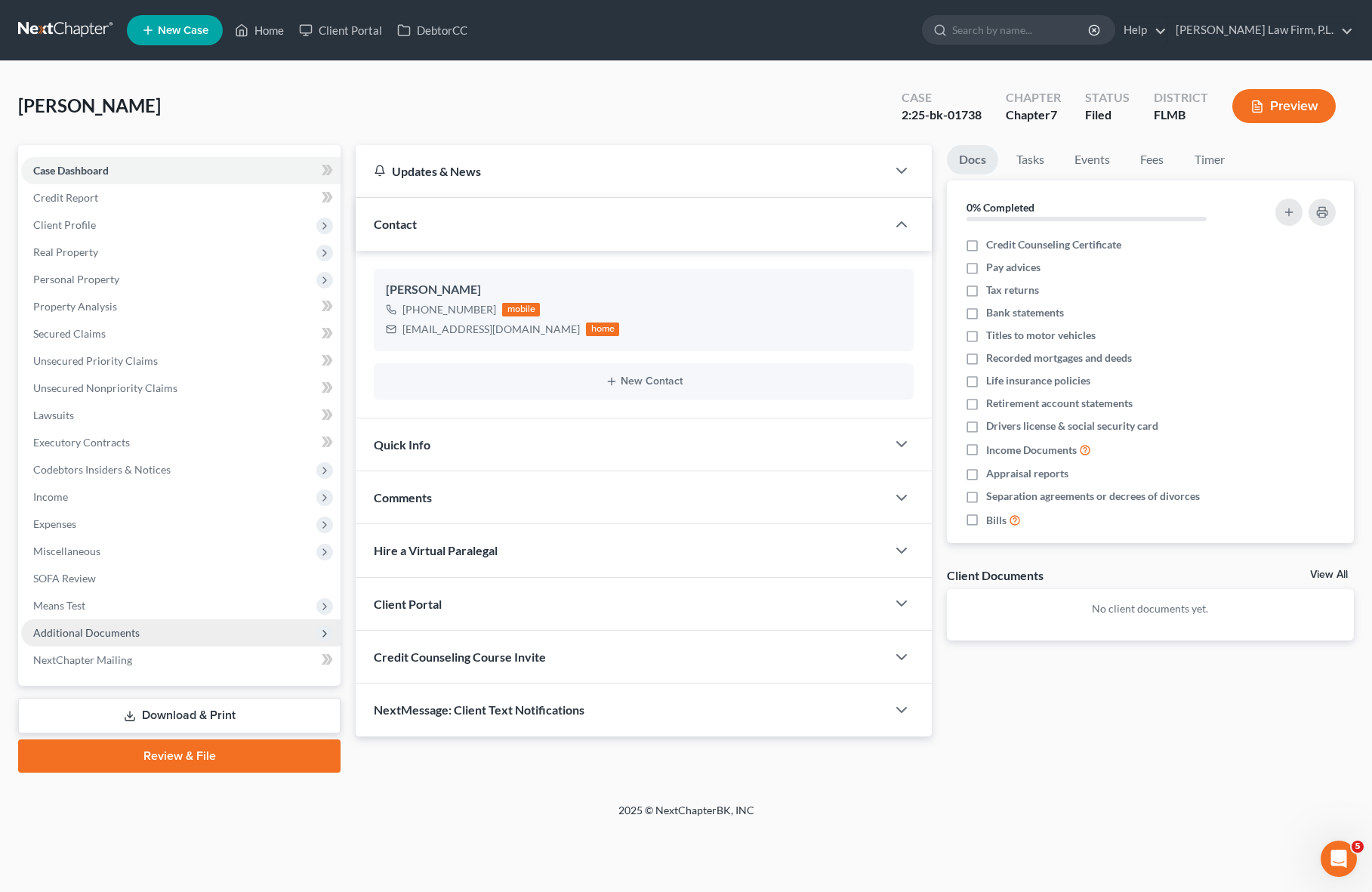
click at [93, 640] on span "Additional Documents" at bounding box center [181, 632] width 320 height 27
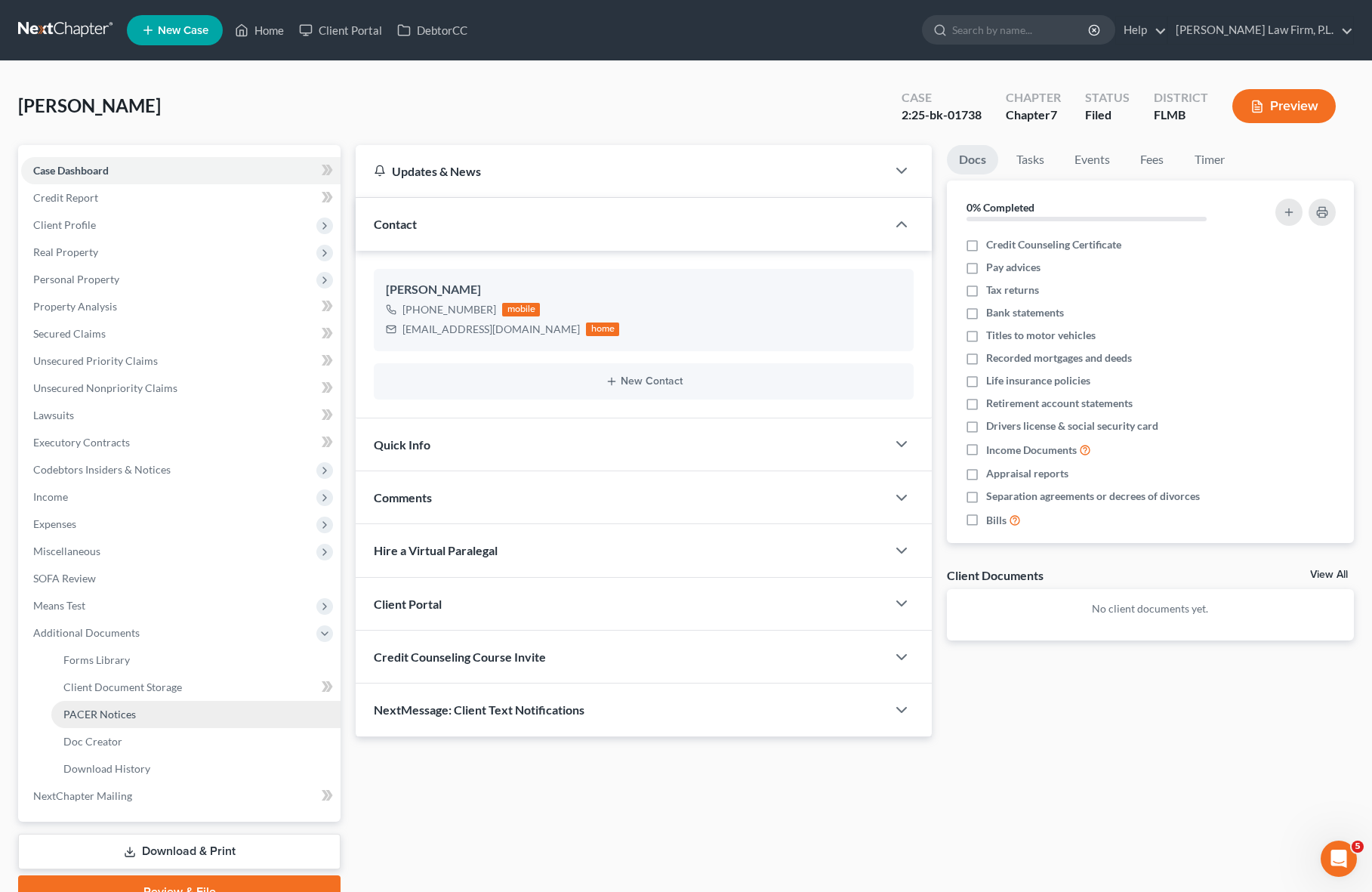
click at [87, 717] on span "PACER Notices" at bounding box center [99, 714] width 72 height 13
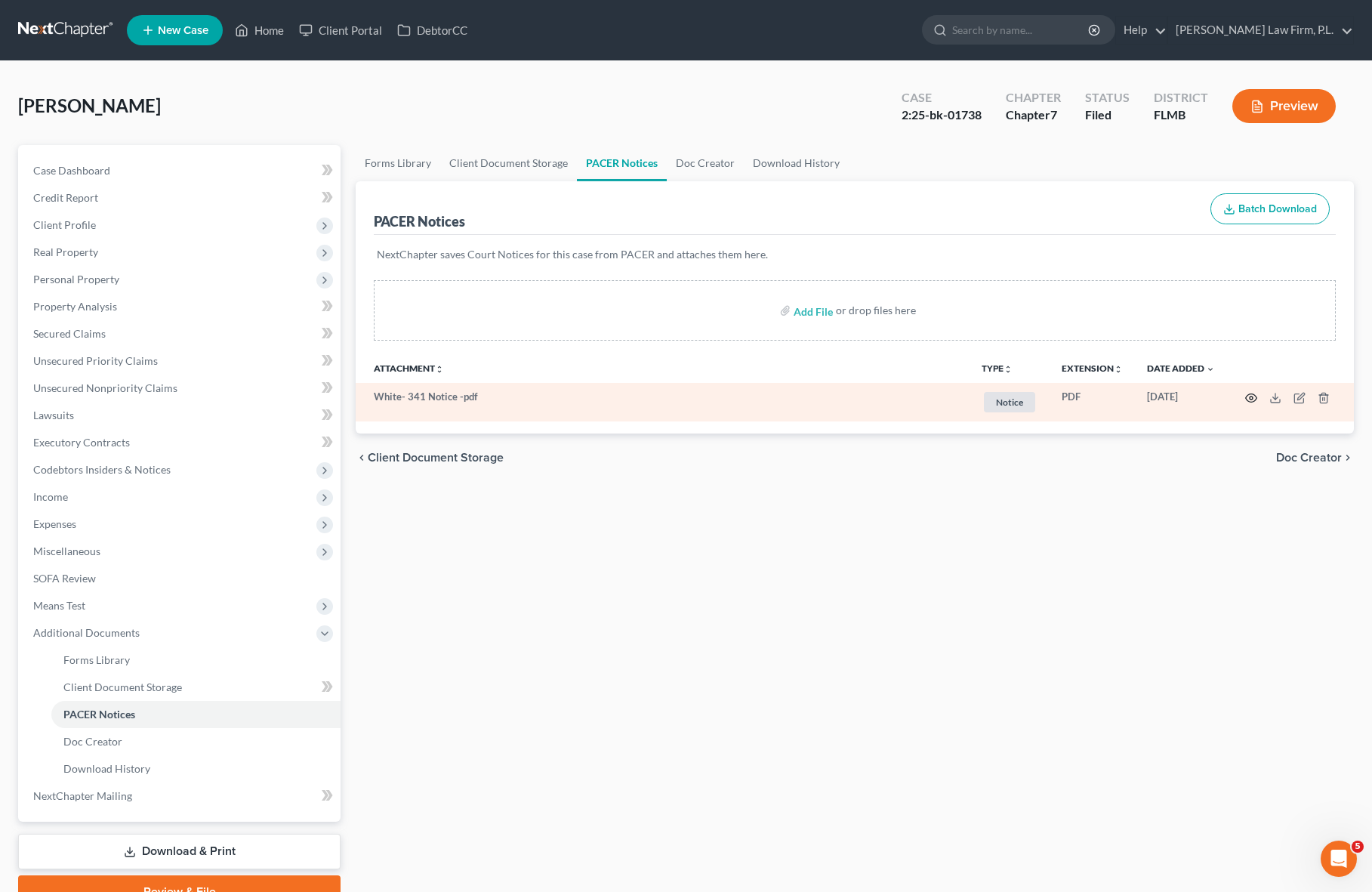
click at [1247, 396] on icon "button" at bounding box center [1251, 398] width 12 height 12
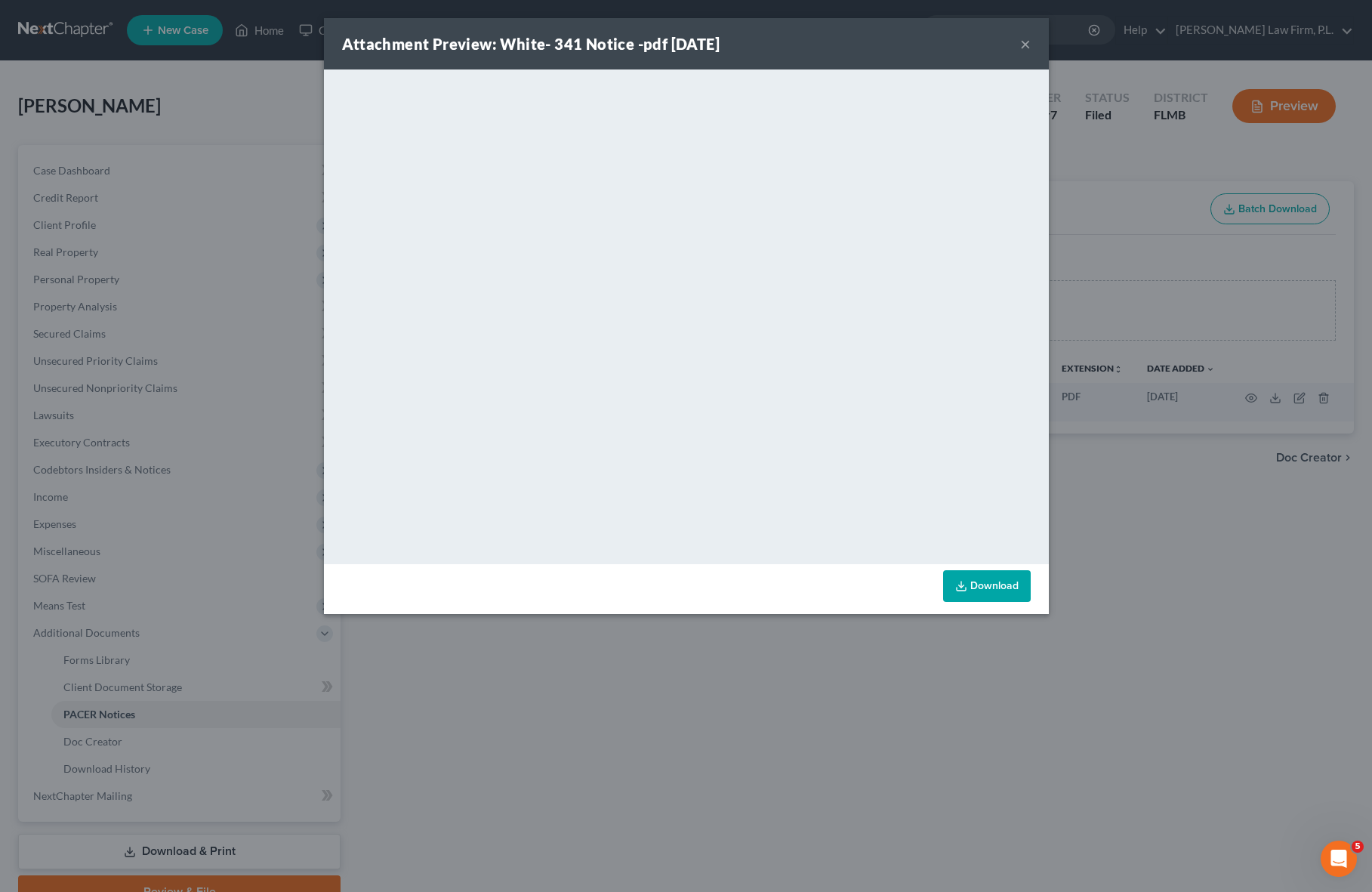
click at [1028, 46] on button "×" at bounding box center [1025, 43] width 11 height 18
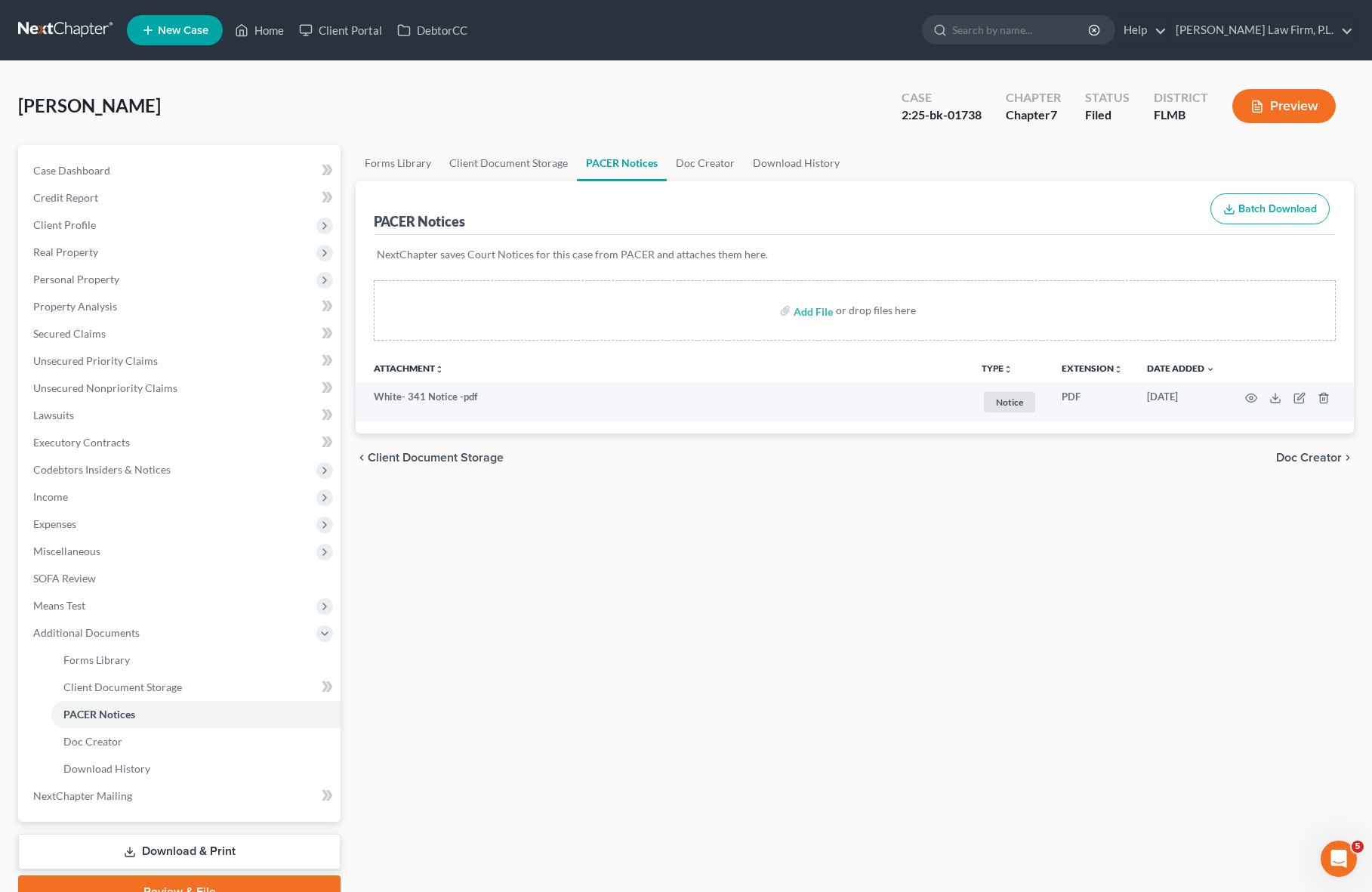
click at [813, 531] on div "Forms Library Client Document Storage PACER Notices Doc Creator Download Histor…" at bounding box center [855, 527] width 1013 height 763
click at [192, 165] on link "Case Dashboard" at bounding box center [181, 170] width 320 height 27
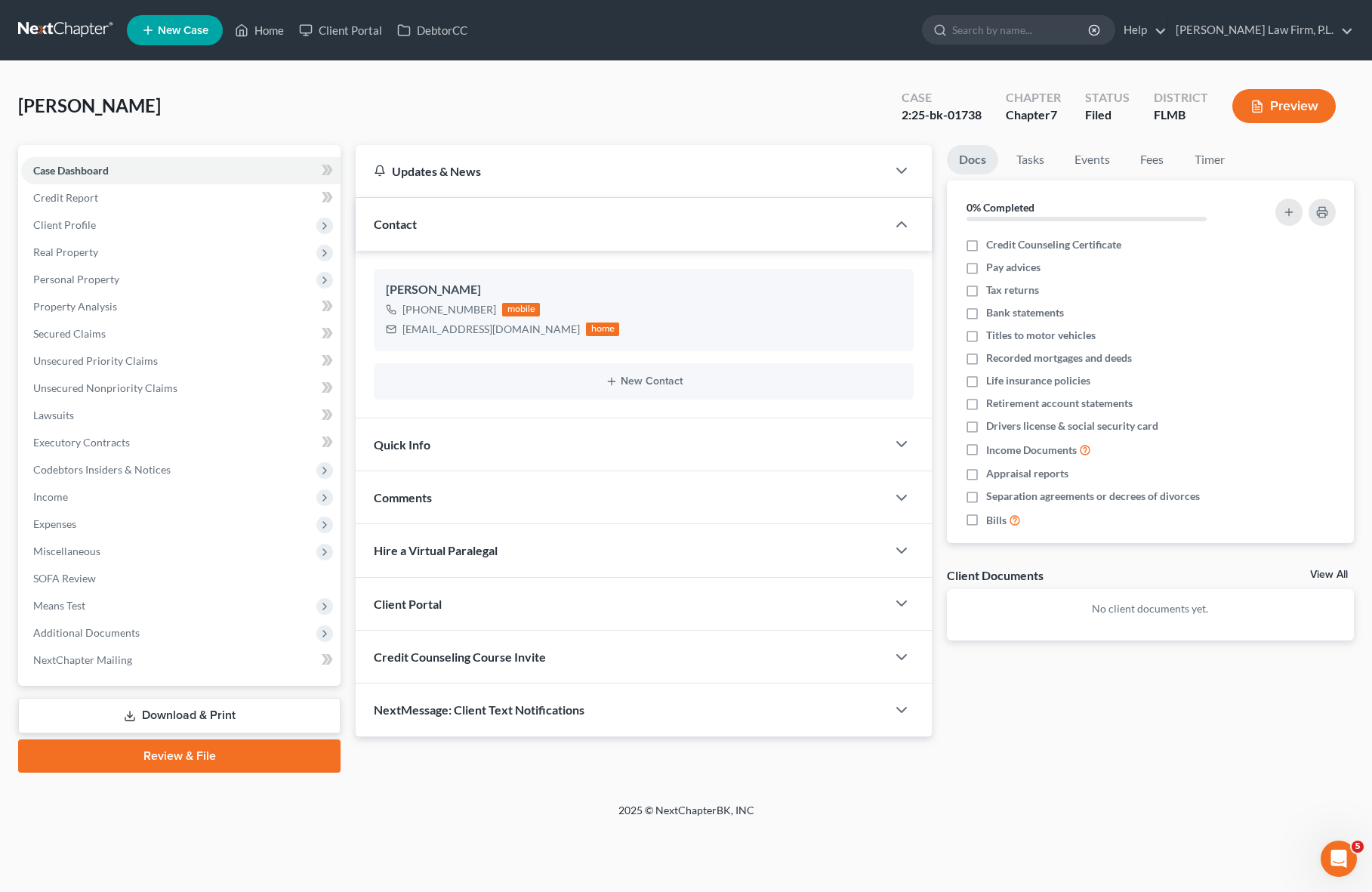
click at [421, 804] on div "2025 © NextChapterBK, INC" at bounding box center [686, 816] width 861 height 27
click at [417, 814] on div "2025 © NextChapterBK, INC" at bounding box center [686, 816] width 861 height 27
click at [388, 787] on div "[PERSON_NAME] Upgraded Case 2:25-bk-01738 Chapter Chapter 7 Status Filed Distri…" at bounding box center [686, 432] width 1372 height 742
